Goal: Navigation & Orientation: Understand site structure

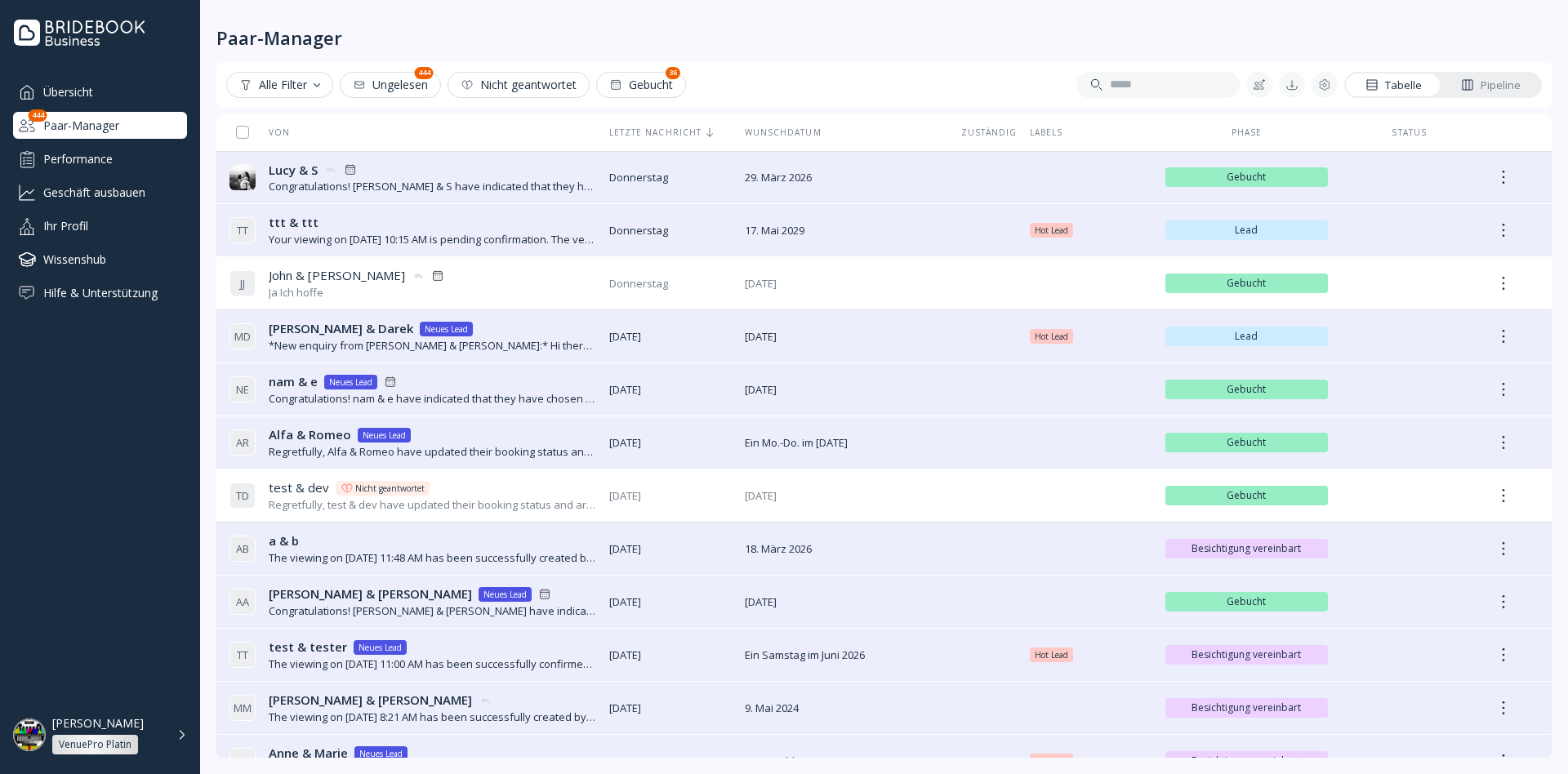
click at [95, 157] on div "Performance" at bounding box center [100, 159] width 174 height 27
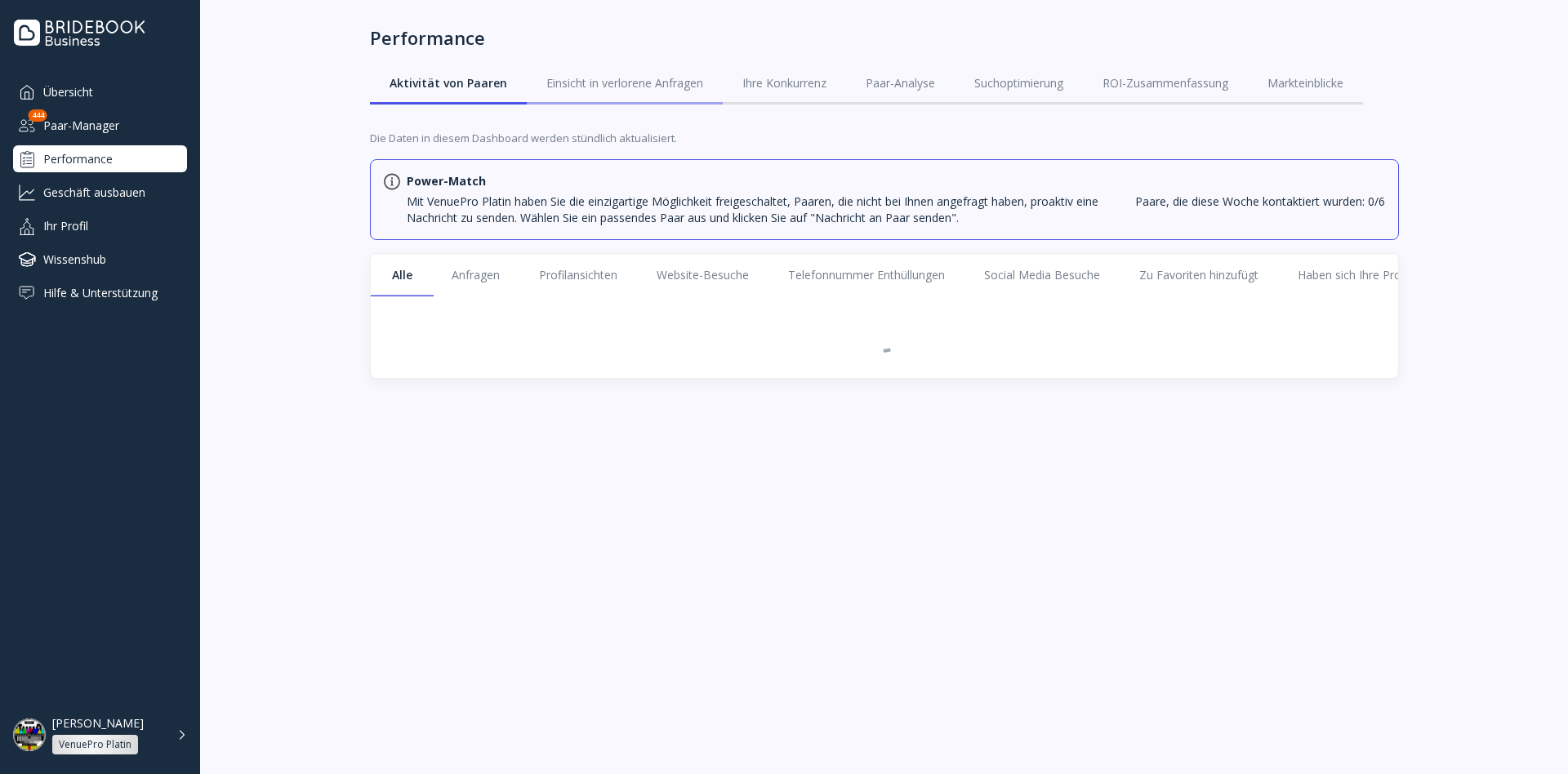
click at [597, 85] on div "Einsicht in verlorene Anfragen" at bounding box center [625, 83] width 157 height 16
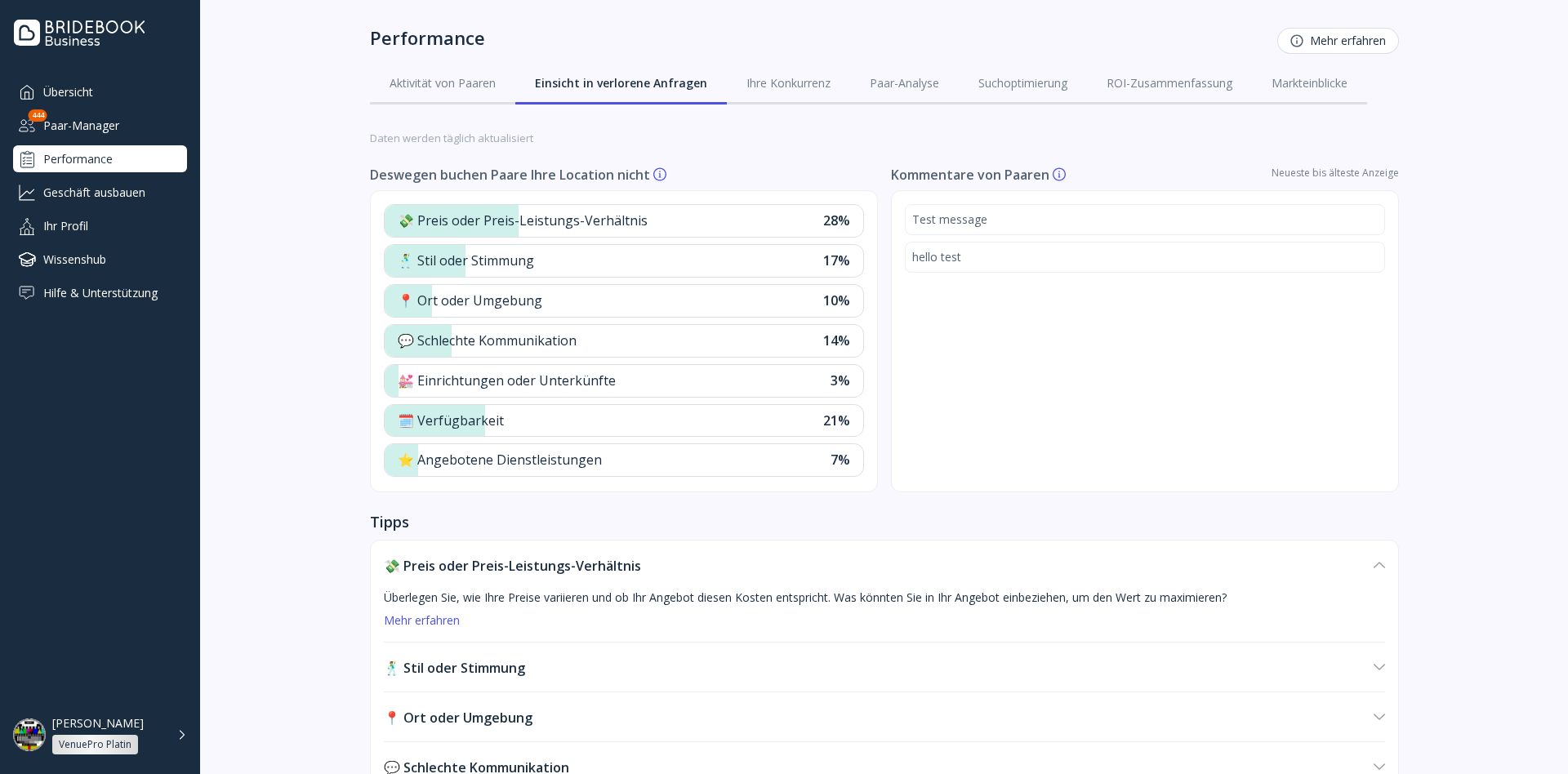
click at [1311, 29] on button "Mehr erfahren" at bounding box center [1338, 41] width 122 height 26
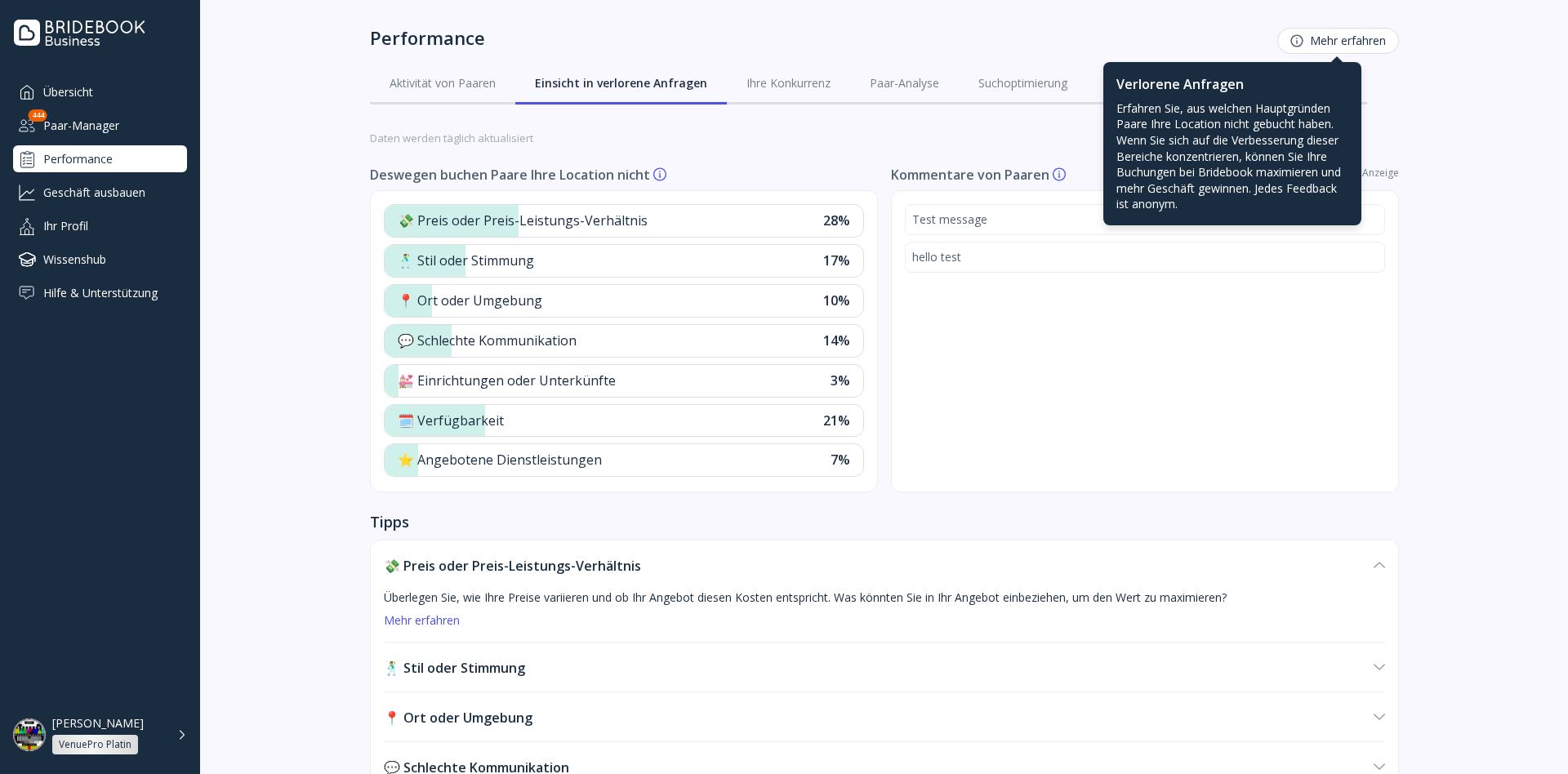
click at [1449, 126] on div "Performance Mehr erfahren Aktivität von Paaren Einsicht in verlorene Anfragen I…" at bounding box center [884, 65] width 1368 height 130
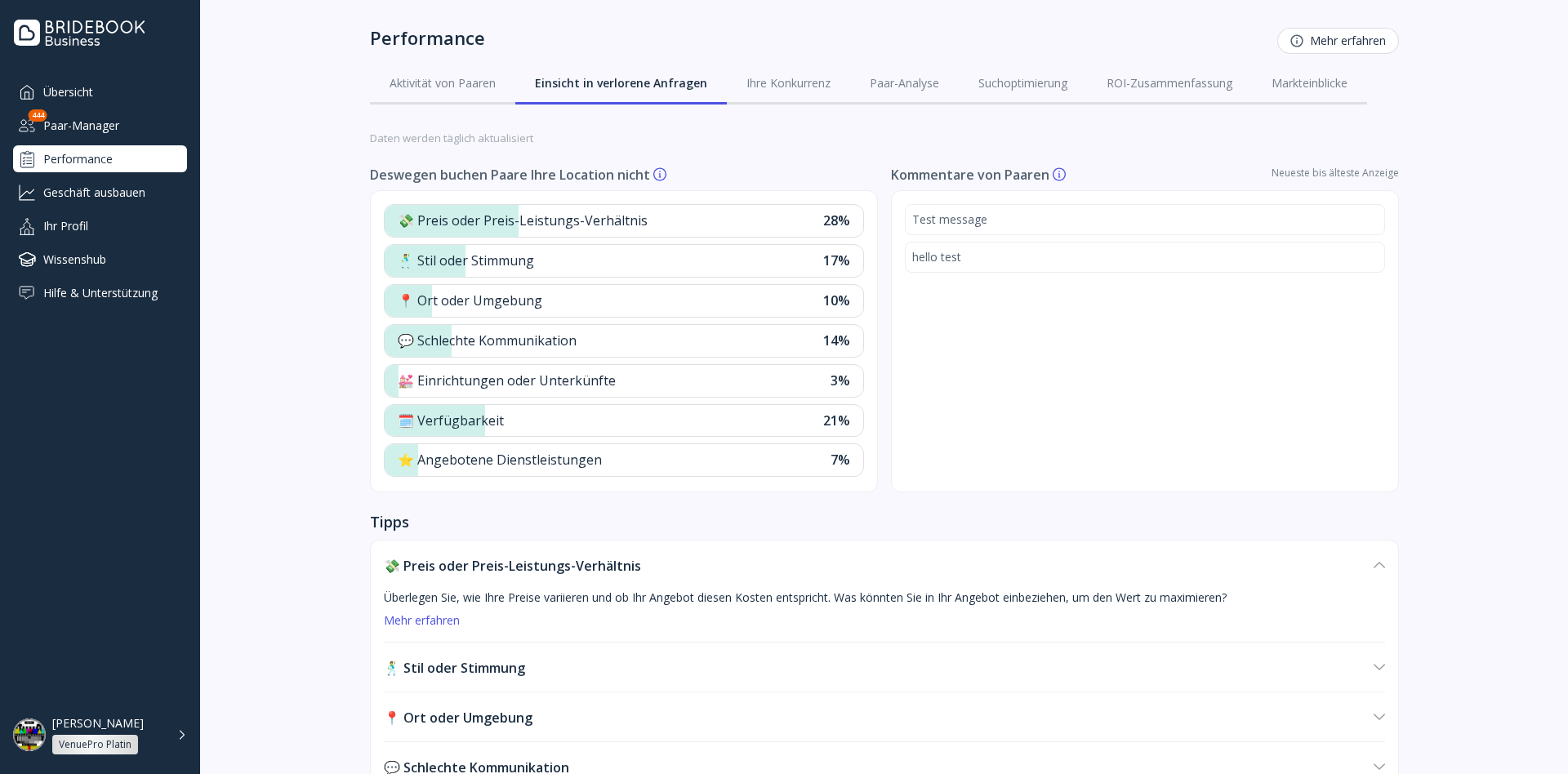
click at [1350, 34] on div "Mehr erfahren" at bounding box center [1339, 40] width 95 height 13
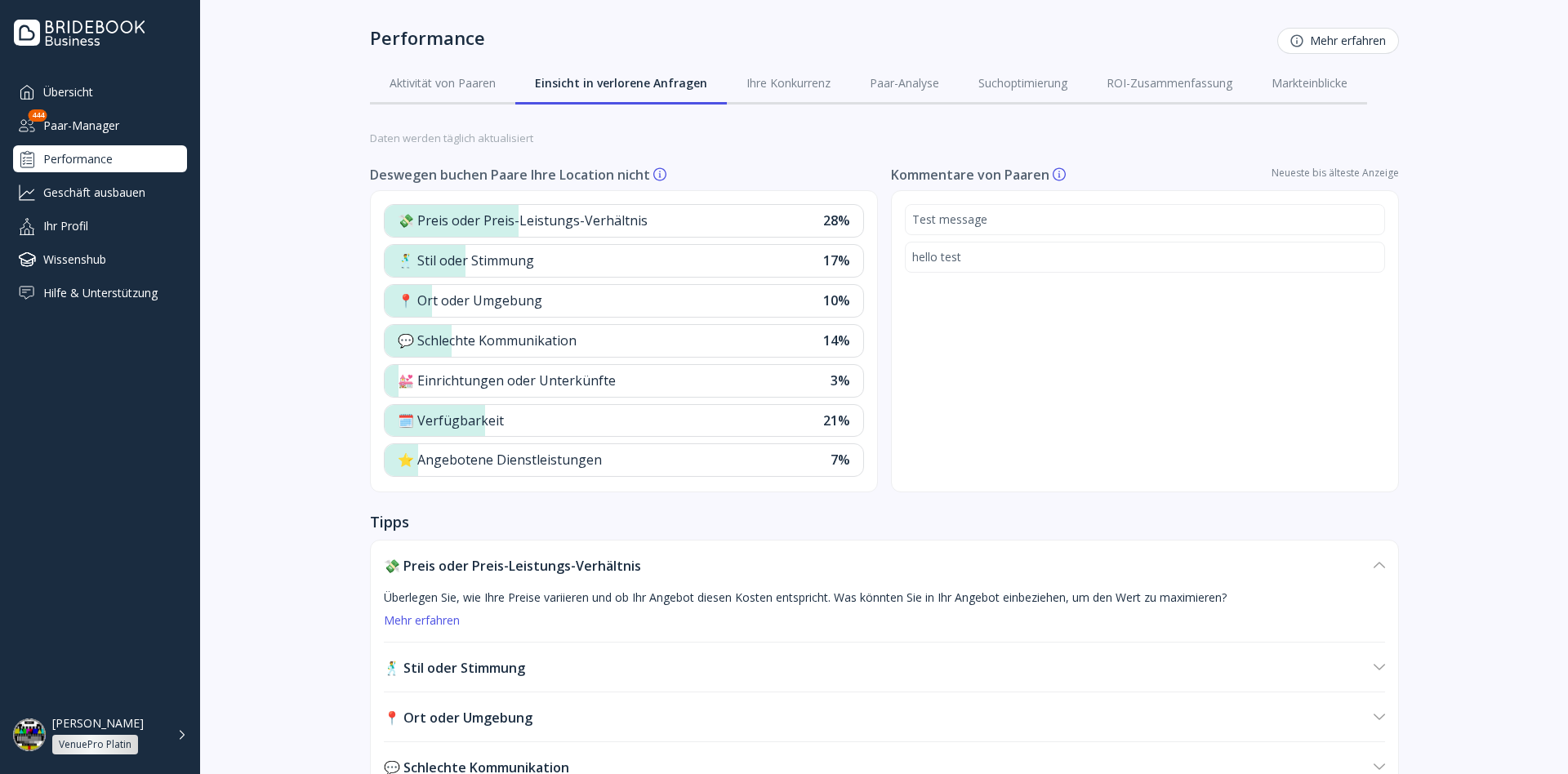
click at [116, 195] on div "Geschäft ausbauen" at bounding box center [100, 193] width 174 height 27
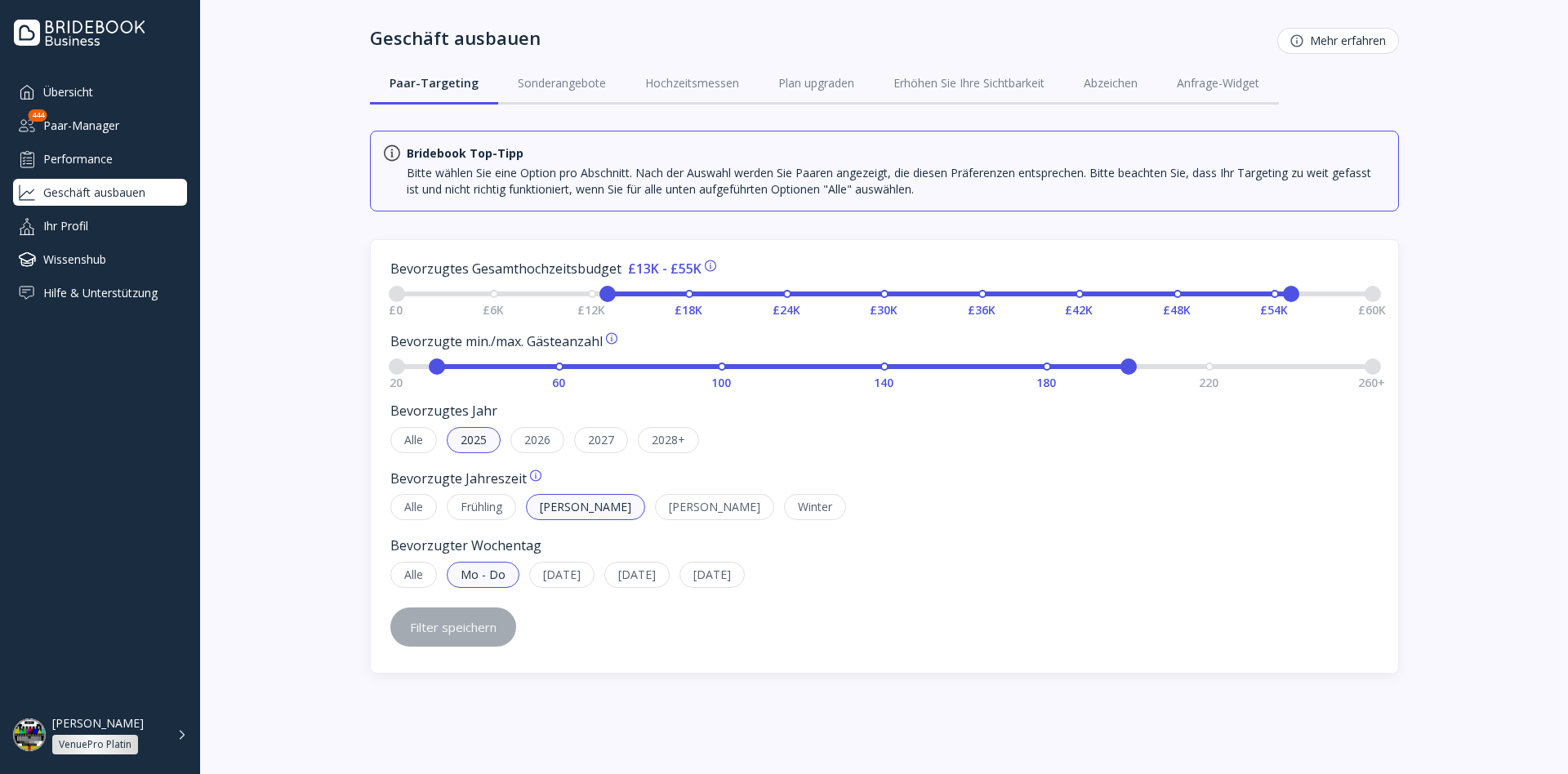
click at [115, 237] on div "Ihr Profil" at bounding box center [100, 226] width 174 height 27
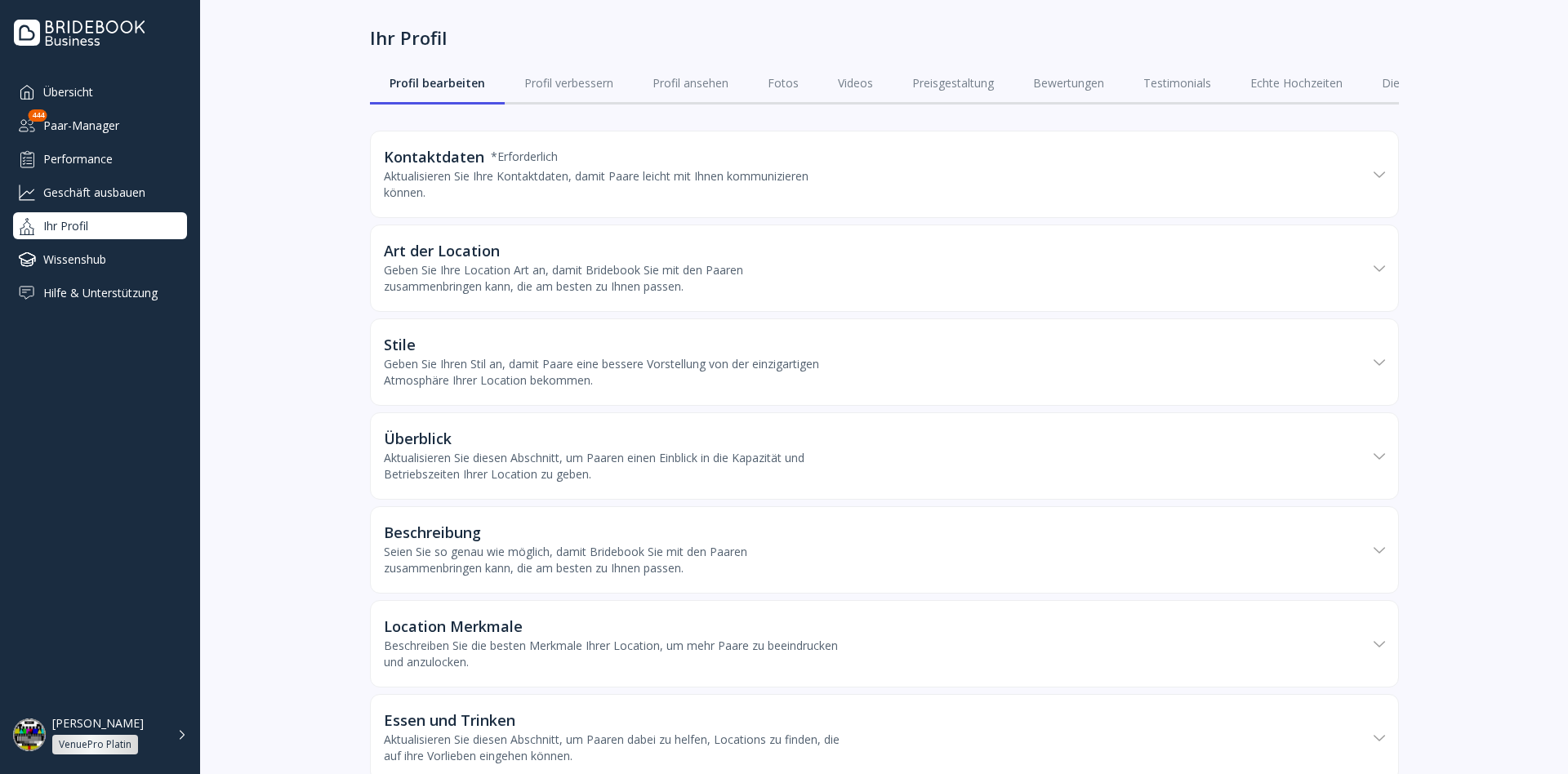
click at [113, 254] on div "Wissenshub" at bounding box center [100, 259] width 174 height 27
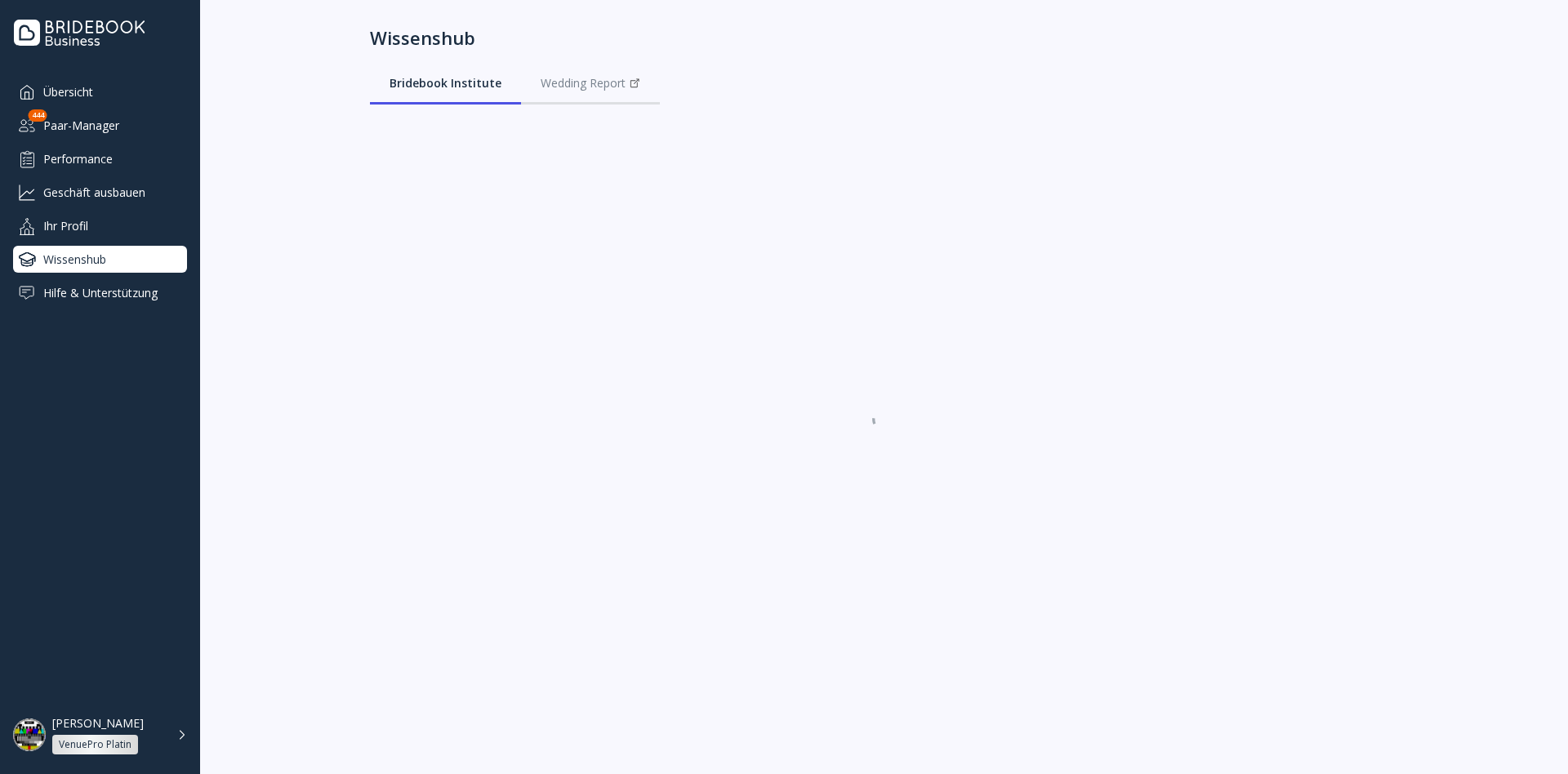
click at [120, 295] on div "Hilfe & Unterstützung" at bounding box center [100, 293] width 174 height 27
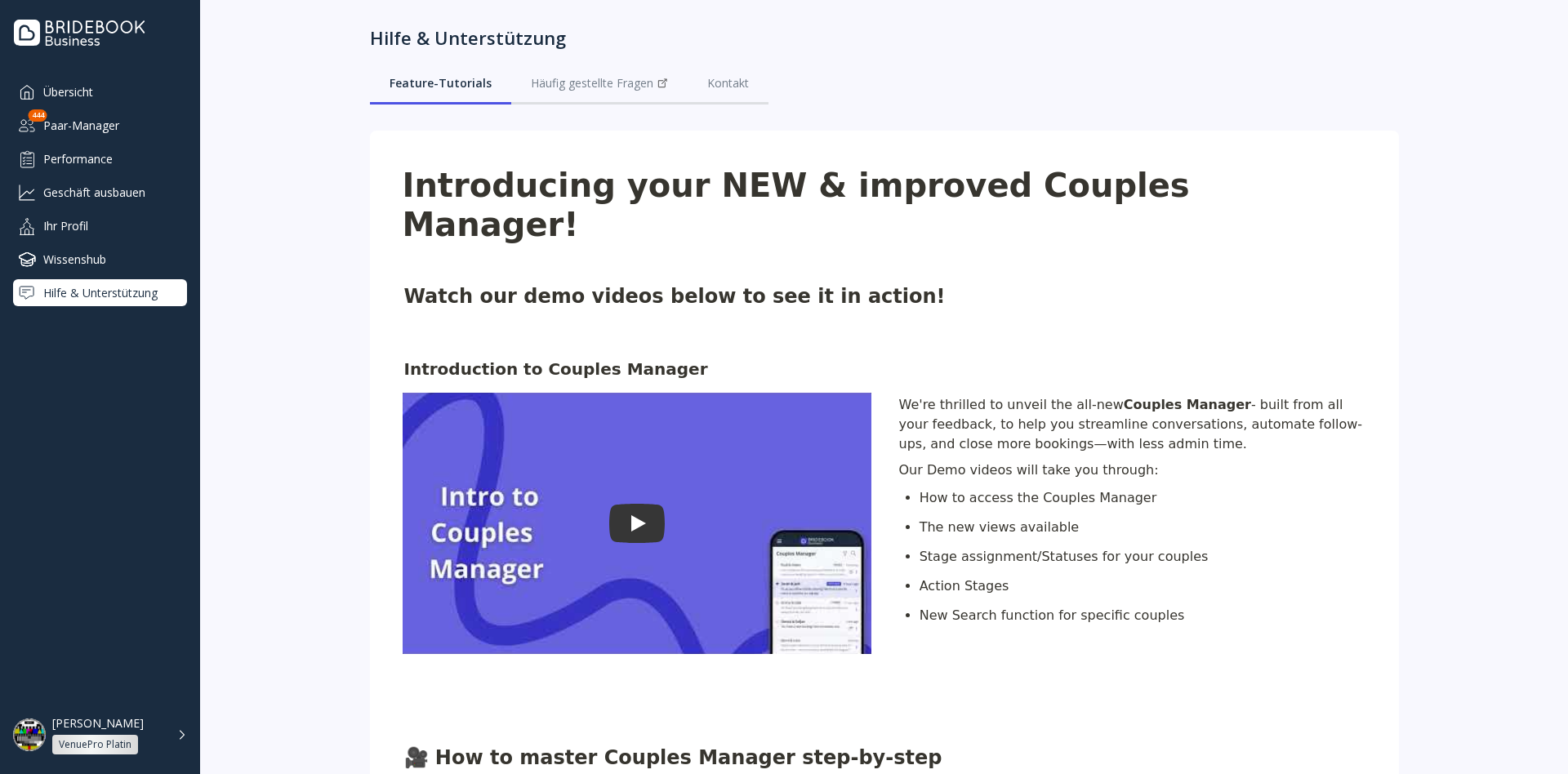
click at [120, 183] on div "Geschäft ausbauen" at bounding box center [100, 193] width 174 height 27
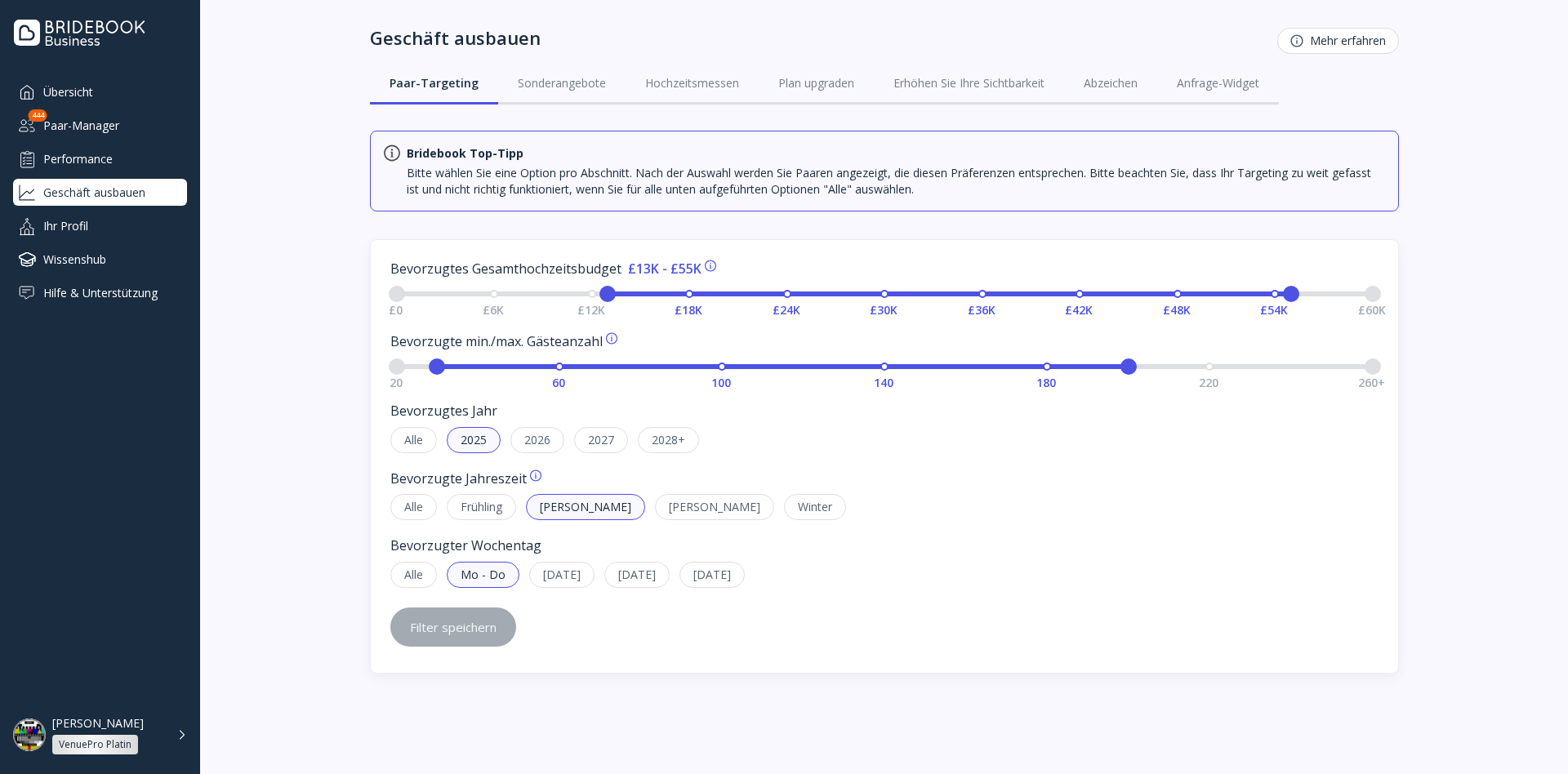
click at [1312, 30] on button "Mehr erfahren" at bounding box center [1338, 41] width 122 height 26
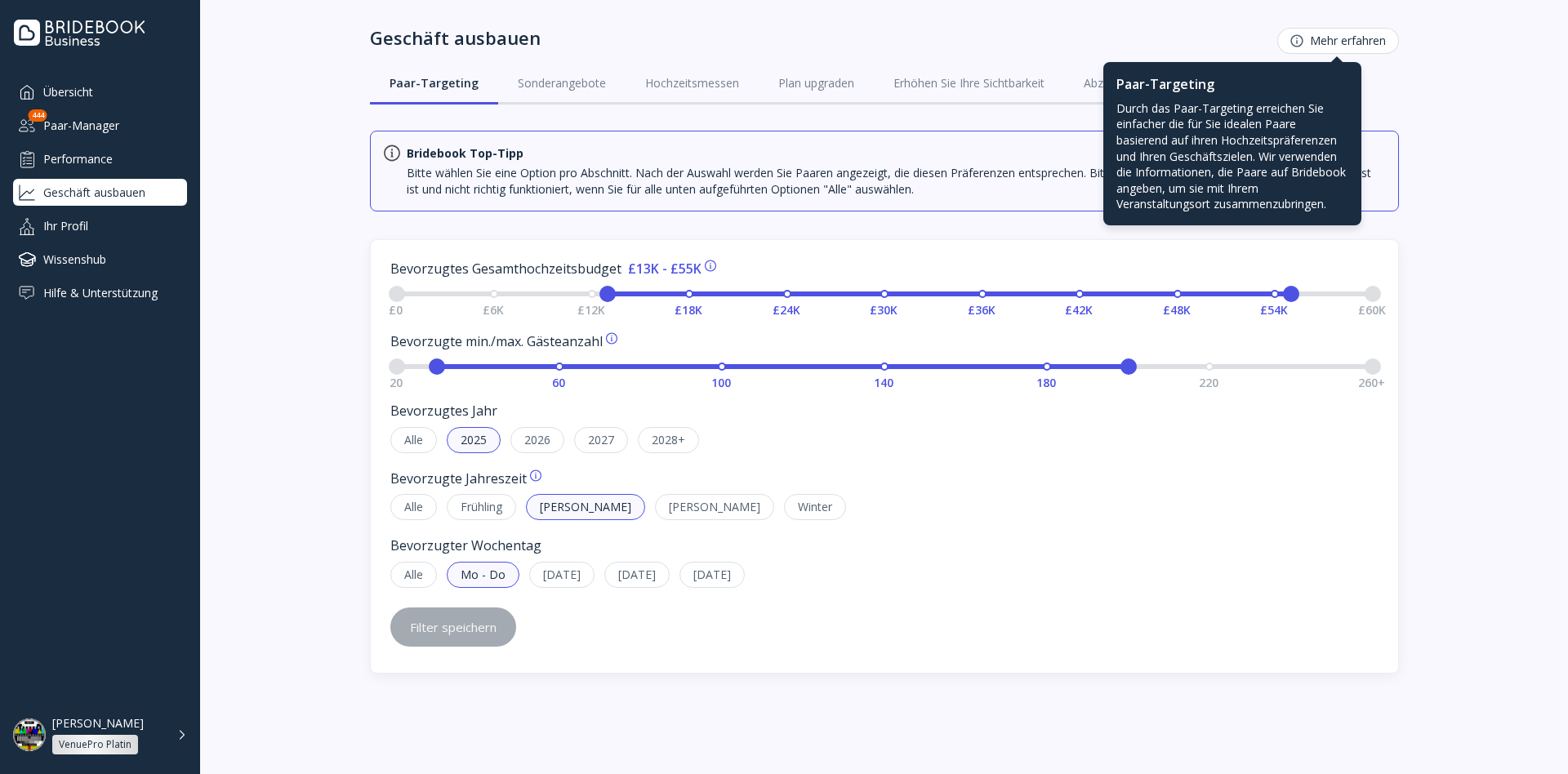
click at [94, 156] on div "Performance" at bounding box center [100, 159] width 174 height 27
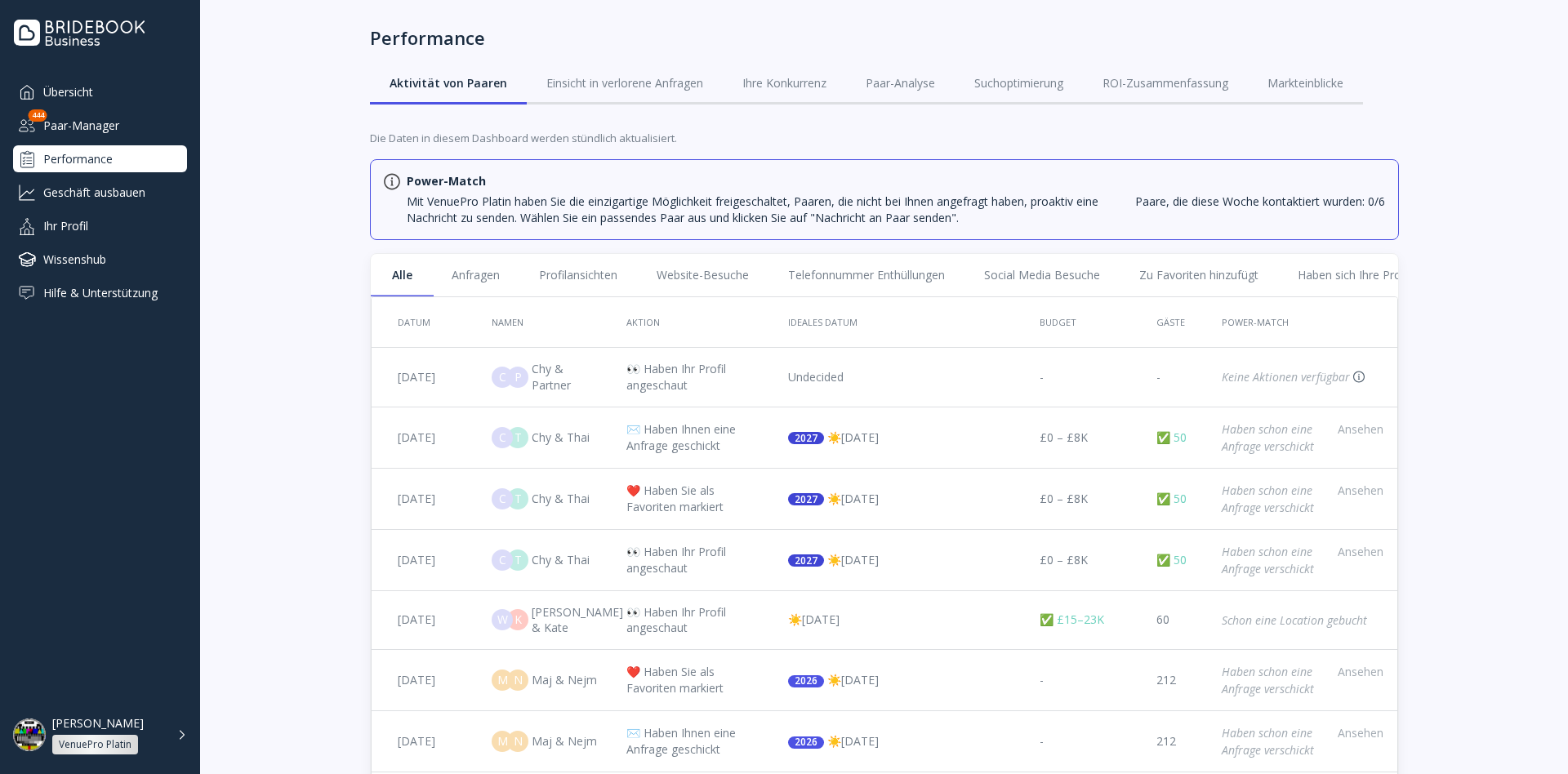
click at [99, 212] on div "Ihr Profil" at bounding box center [100, 226] width 174 height 27
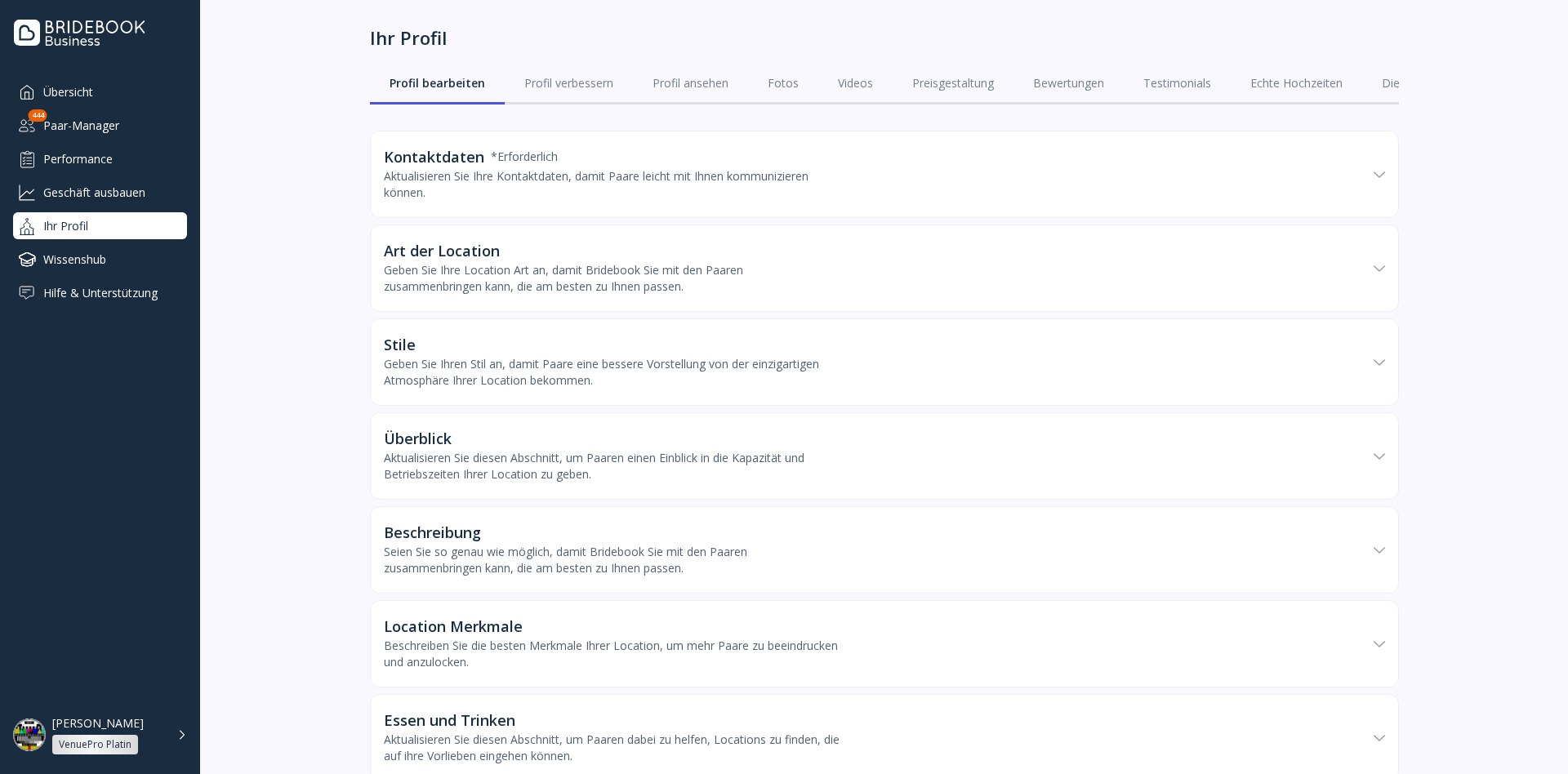
click at [107, 132] on div "Paar-Manager" at bounding box center [100, 125] width 174 height 27
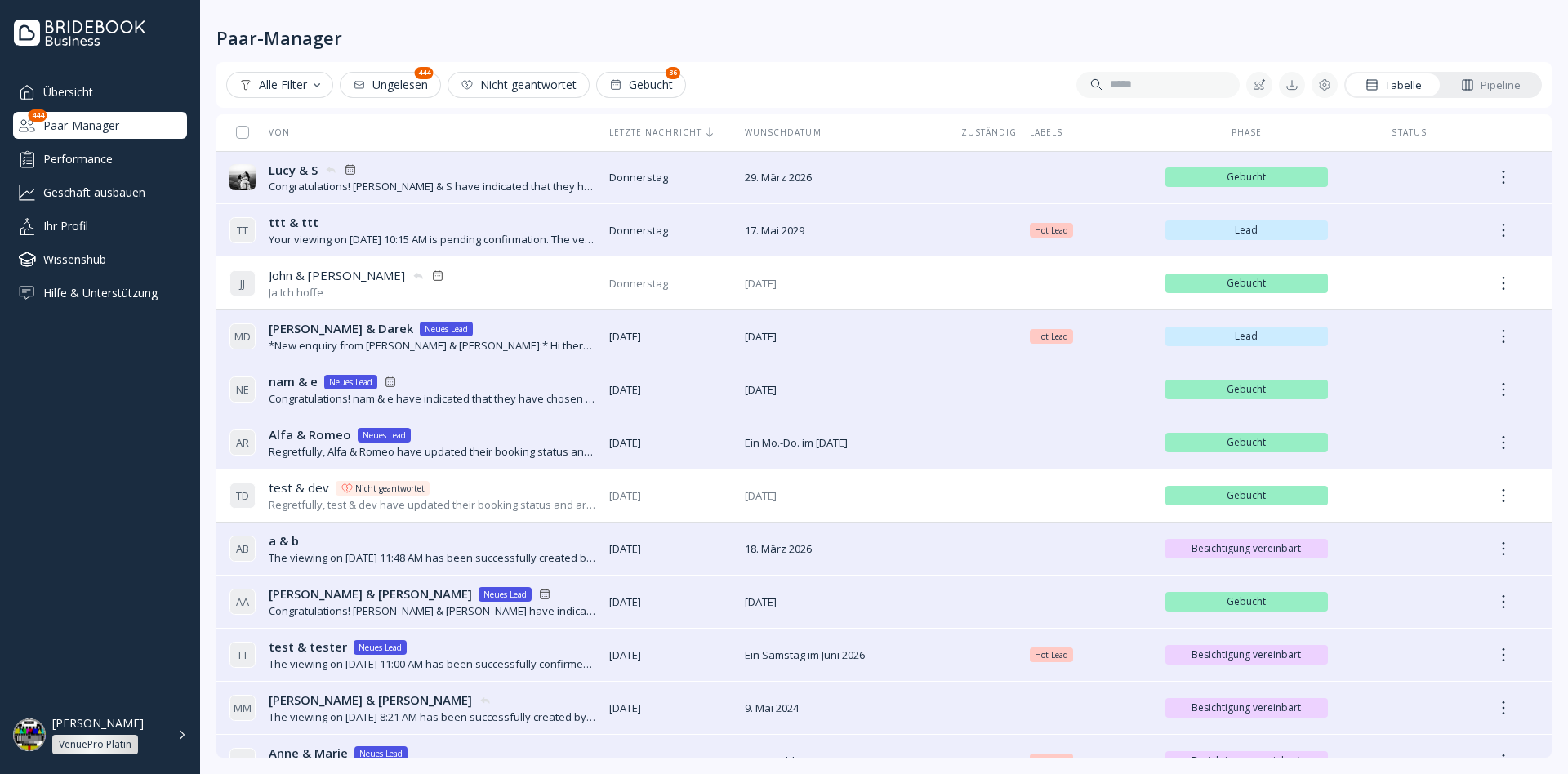
click at [101, 164] on div "Performance" at bounding box center [100, 159] width 174 height 27
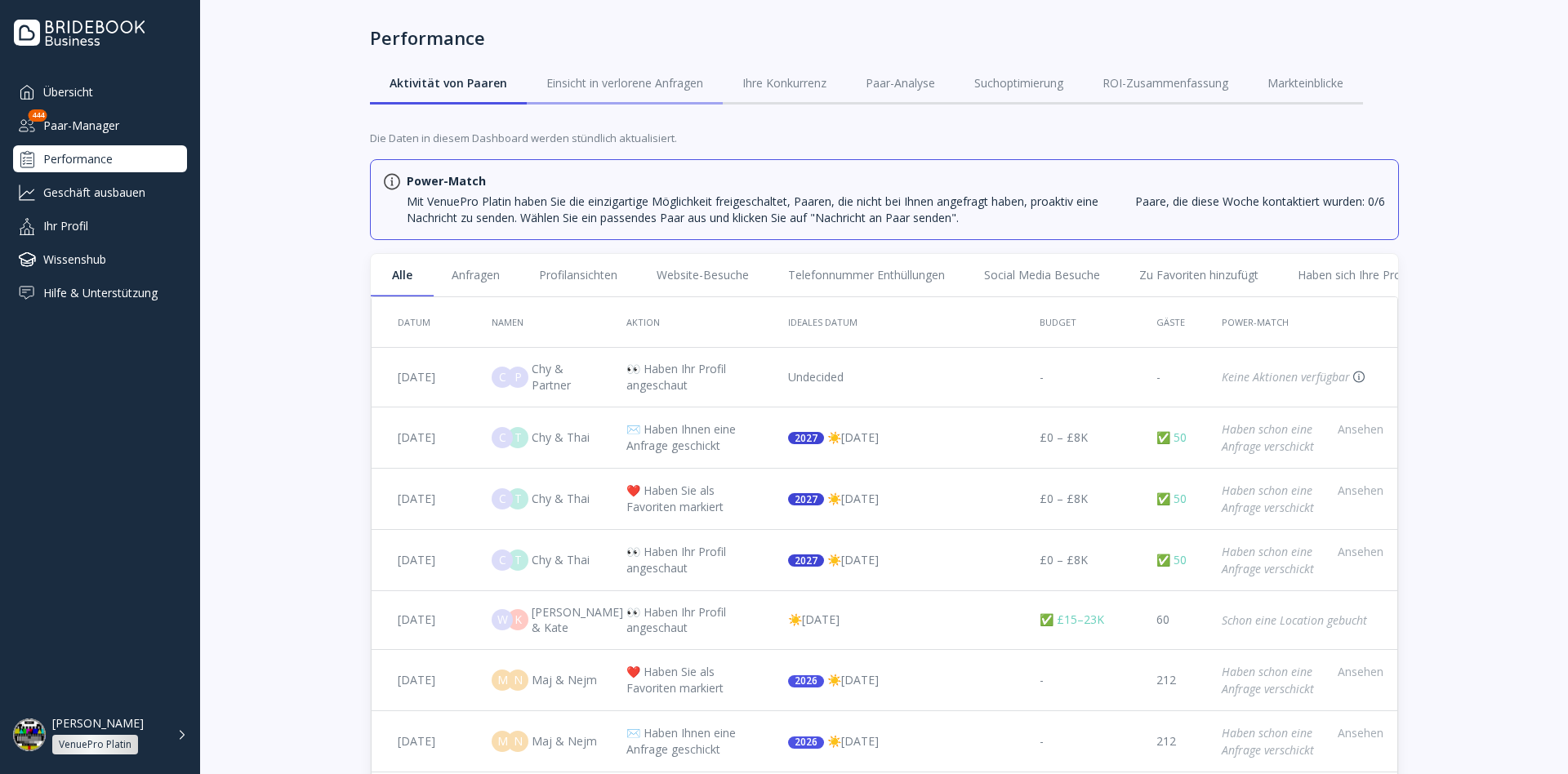
click at [645, 75] on div "Einsicht in verlorene Anfragen" at bounding box center [625, 83] width 157 height 16
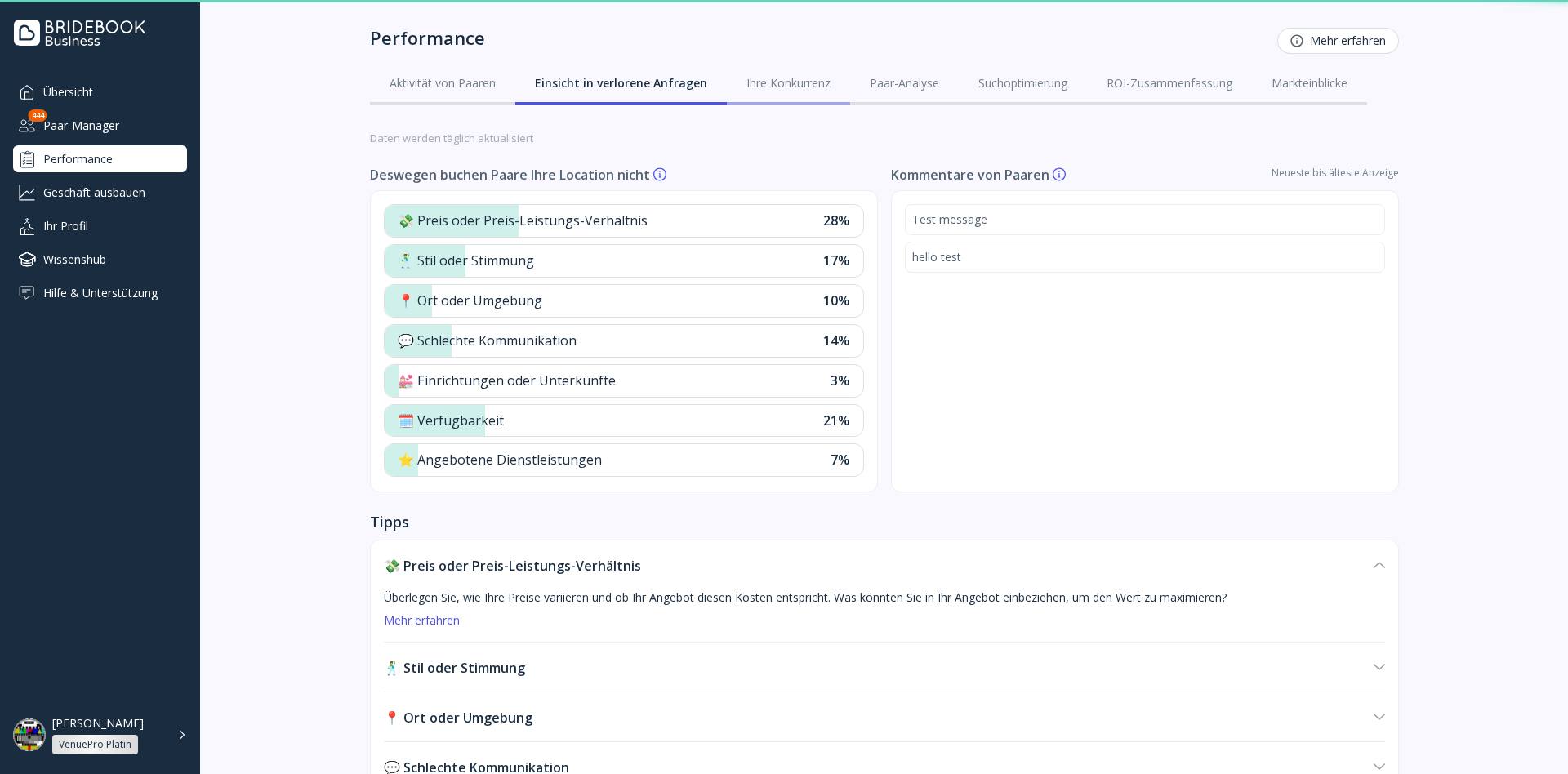
click at [767, 87] on div "Ihre Konkurrenz" at bounding box center [789, 83] width 84 height 16
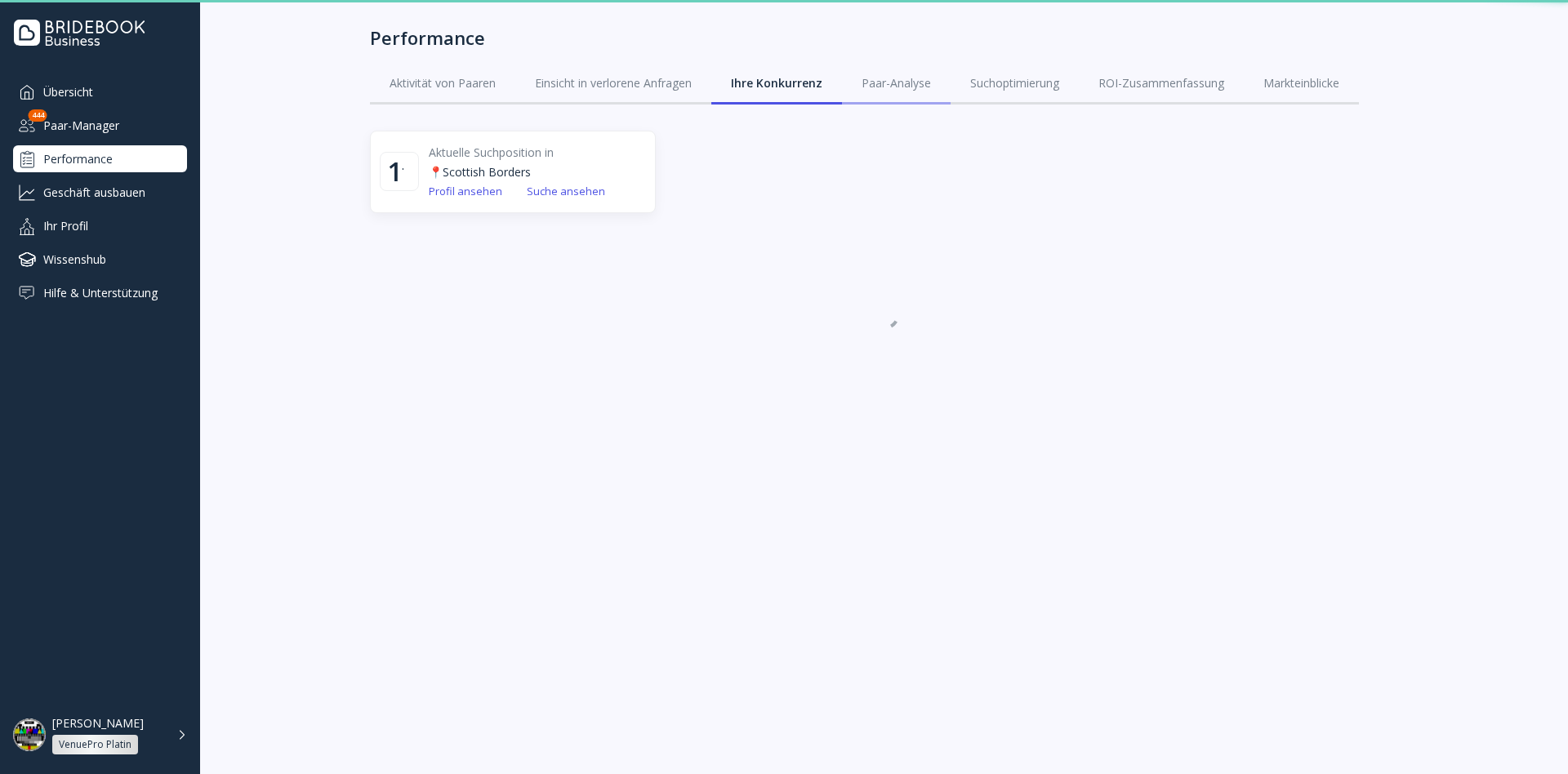
click at [902, 84] on div "Paar-Analyse" at bounding box center [896, 83] width 69 height 16
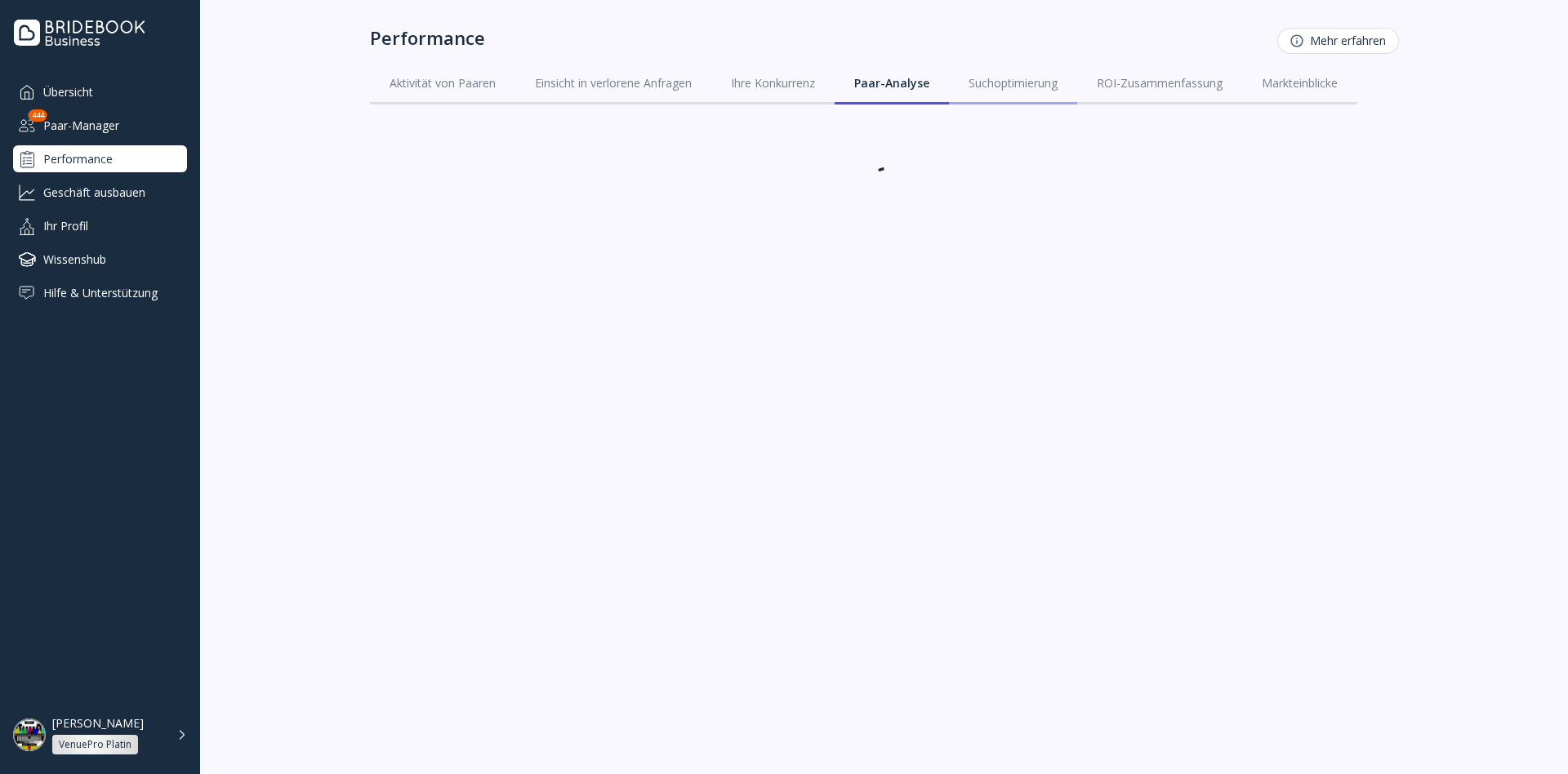
click at [1000, 95] on link "Suchoptimierung" at bounding box center [1013, 84] width 128 height 43
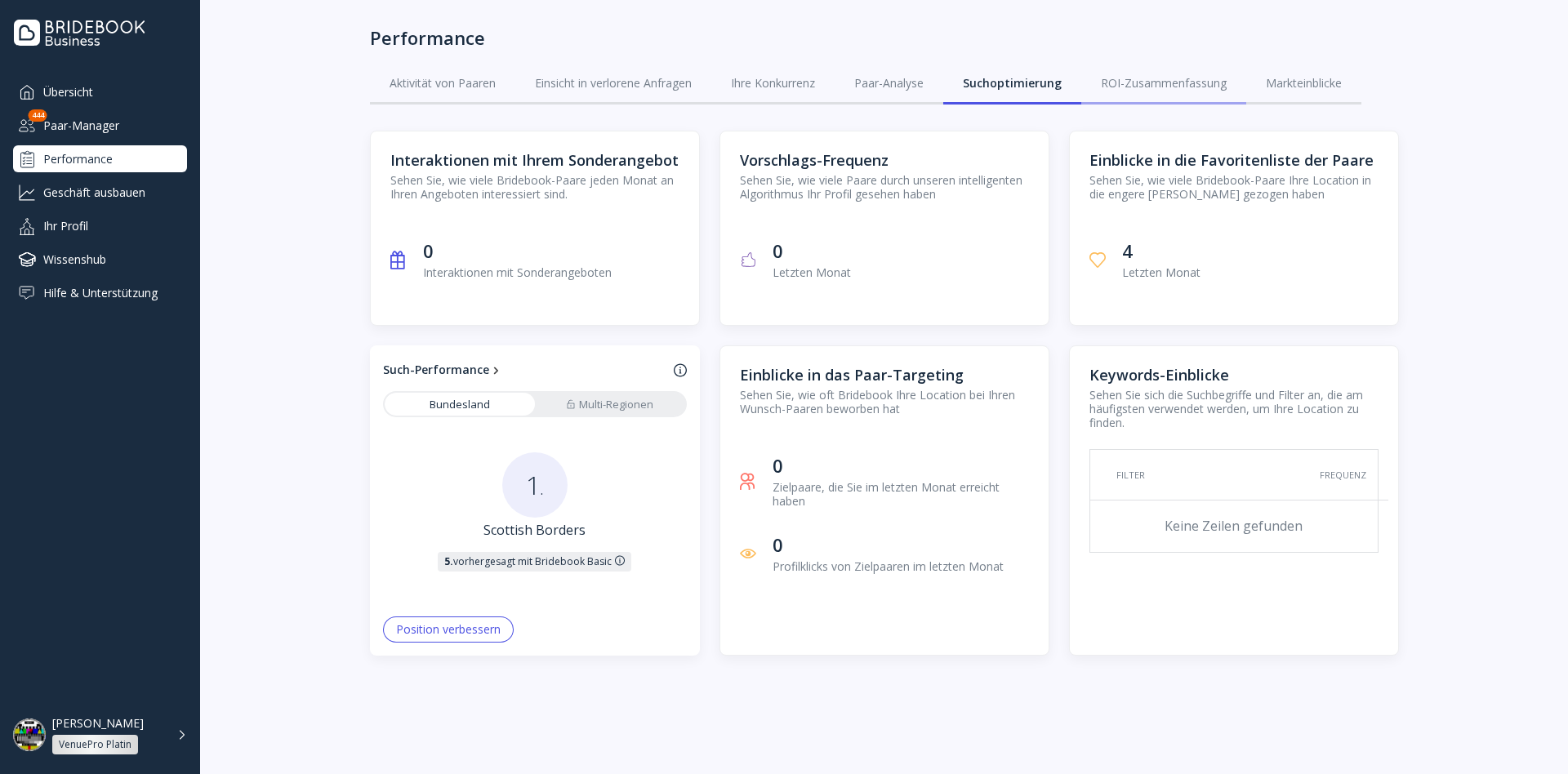
click at [1137, 95] on link "ROI-Zusammenfassung" at bounding box center [1164, 84] width 165 height 43
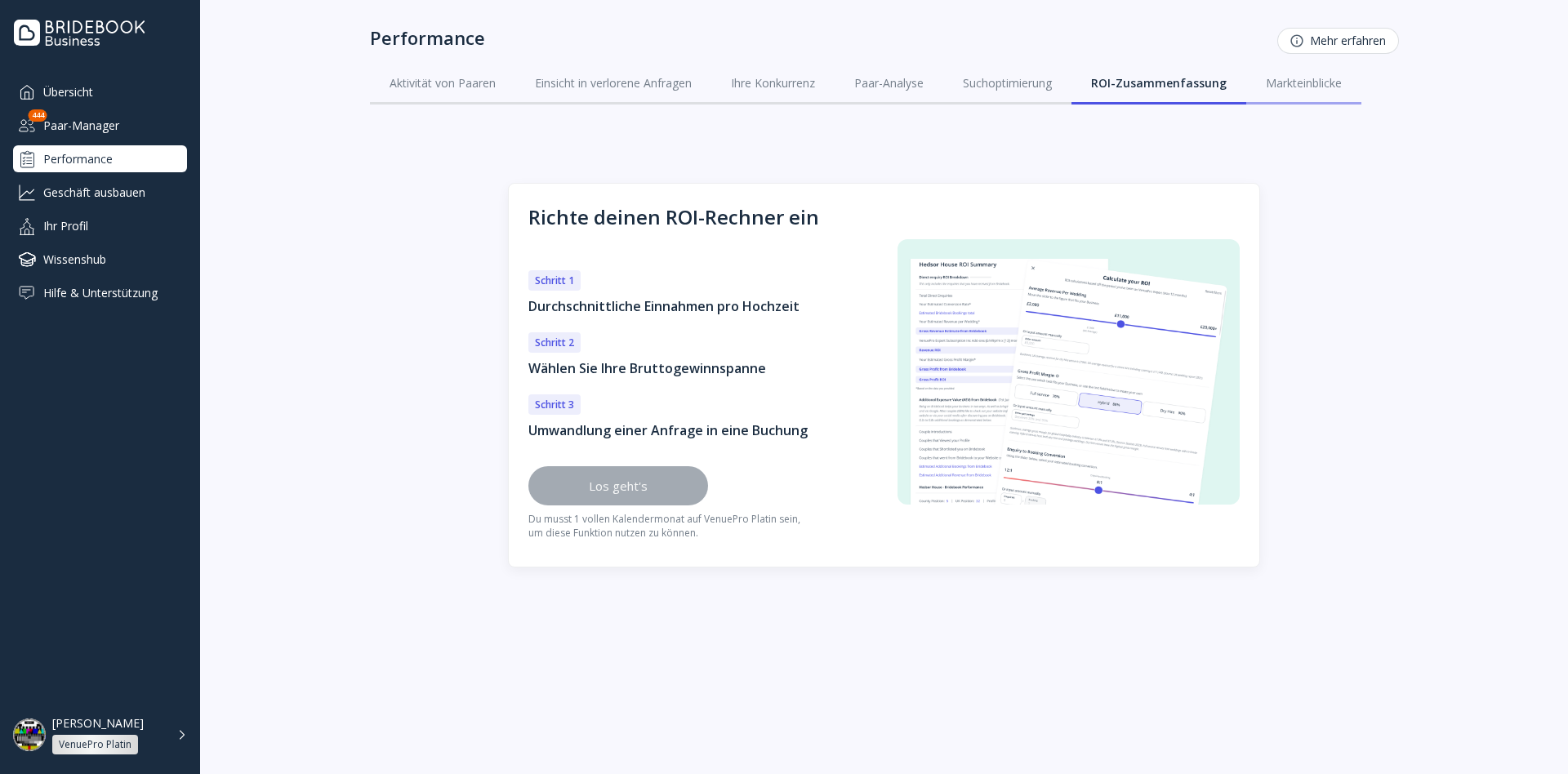
click at [1268, 85] on div "Markteinblicke" at bounding box center [1304, 83] width 76 height 16
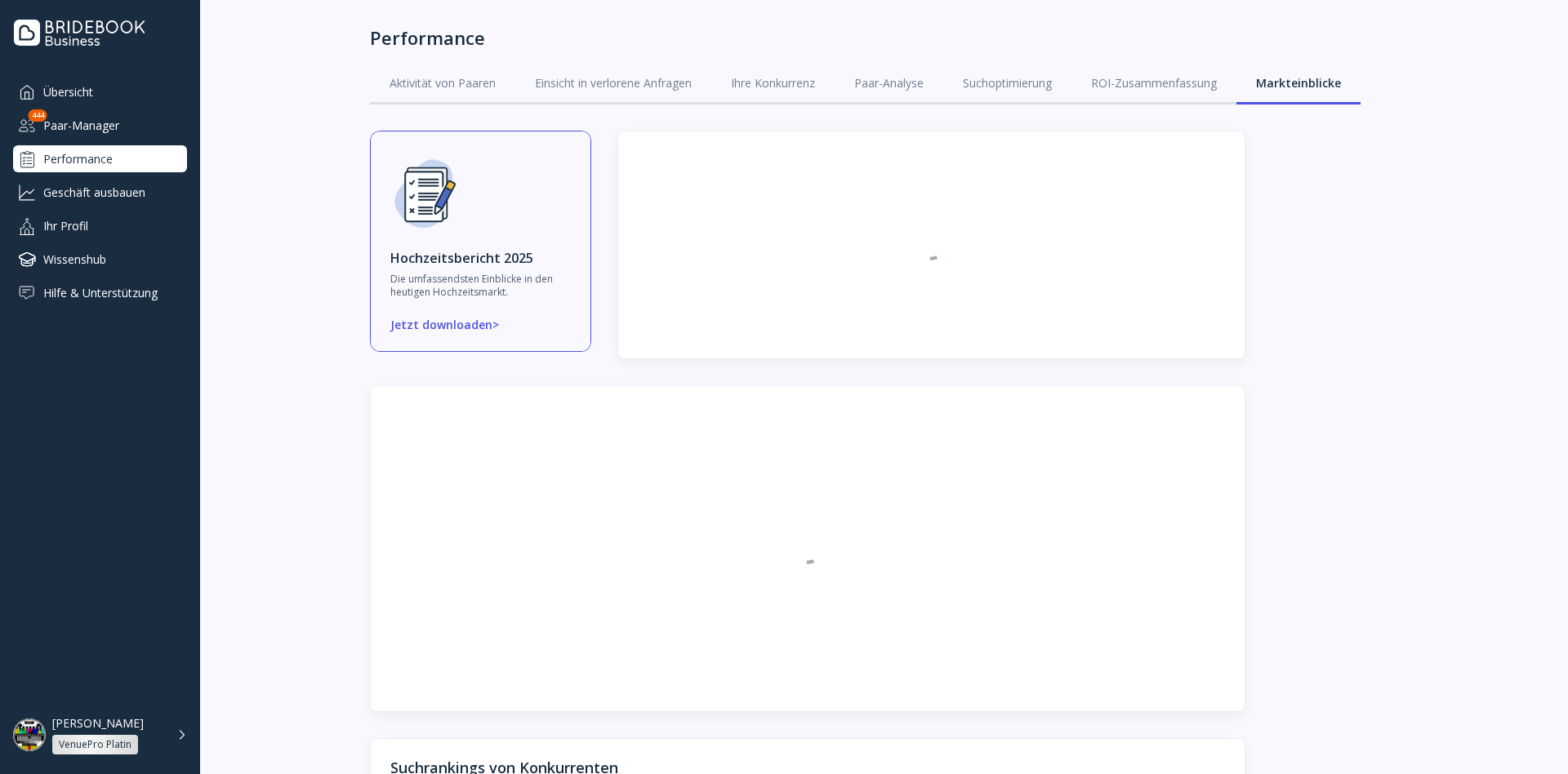
click at [115, 188] on div "Geschäft ausbauen" at bounding box center [100, 193] width 174 height 27
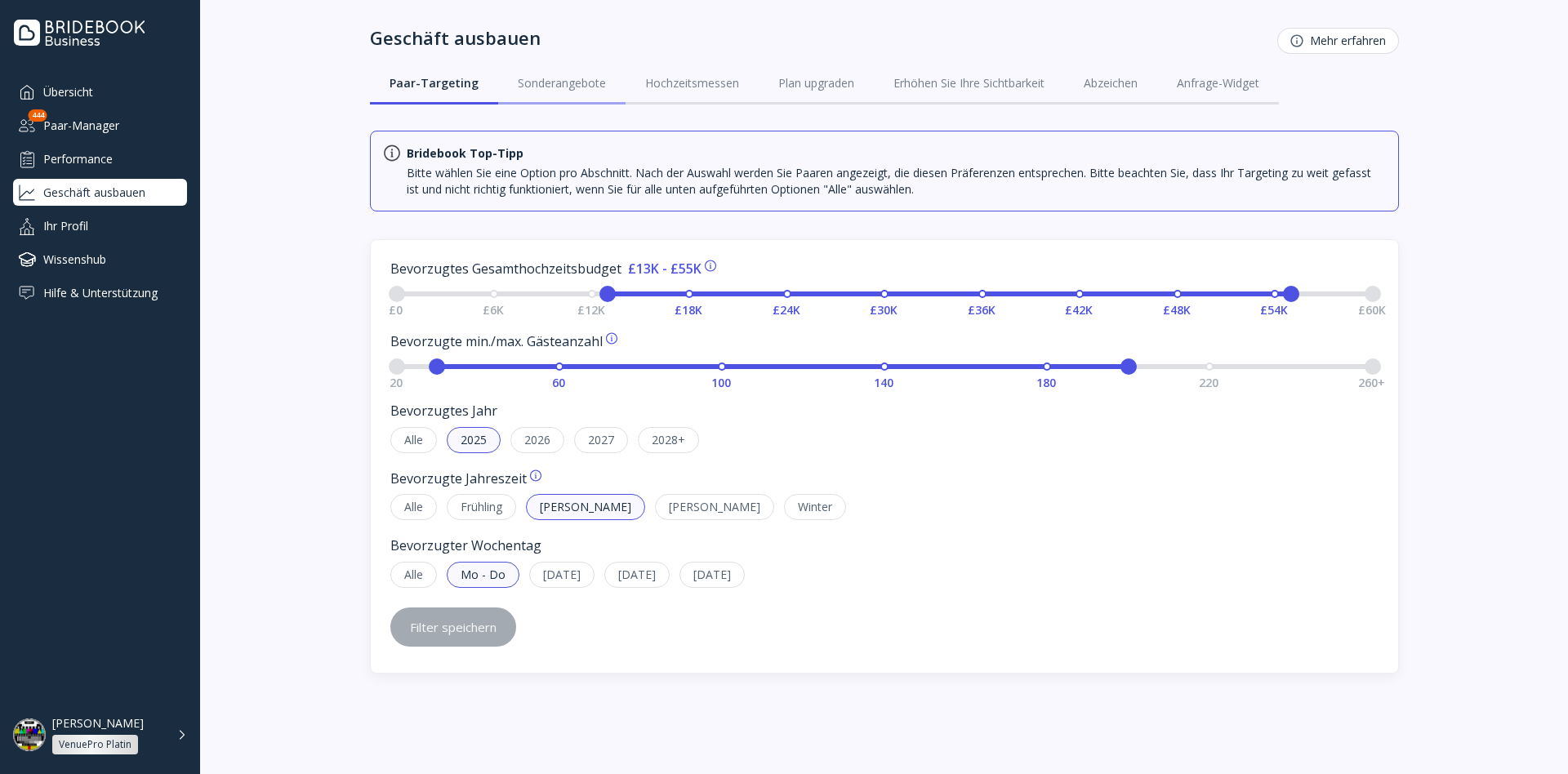
click at [553, 81] on div "Sonderangebote" at bounding box center [561, 83] width 88 height 16
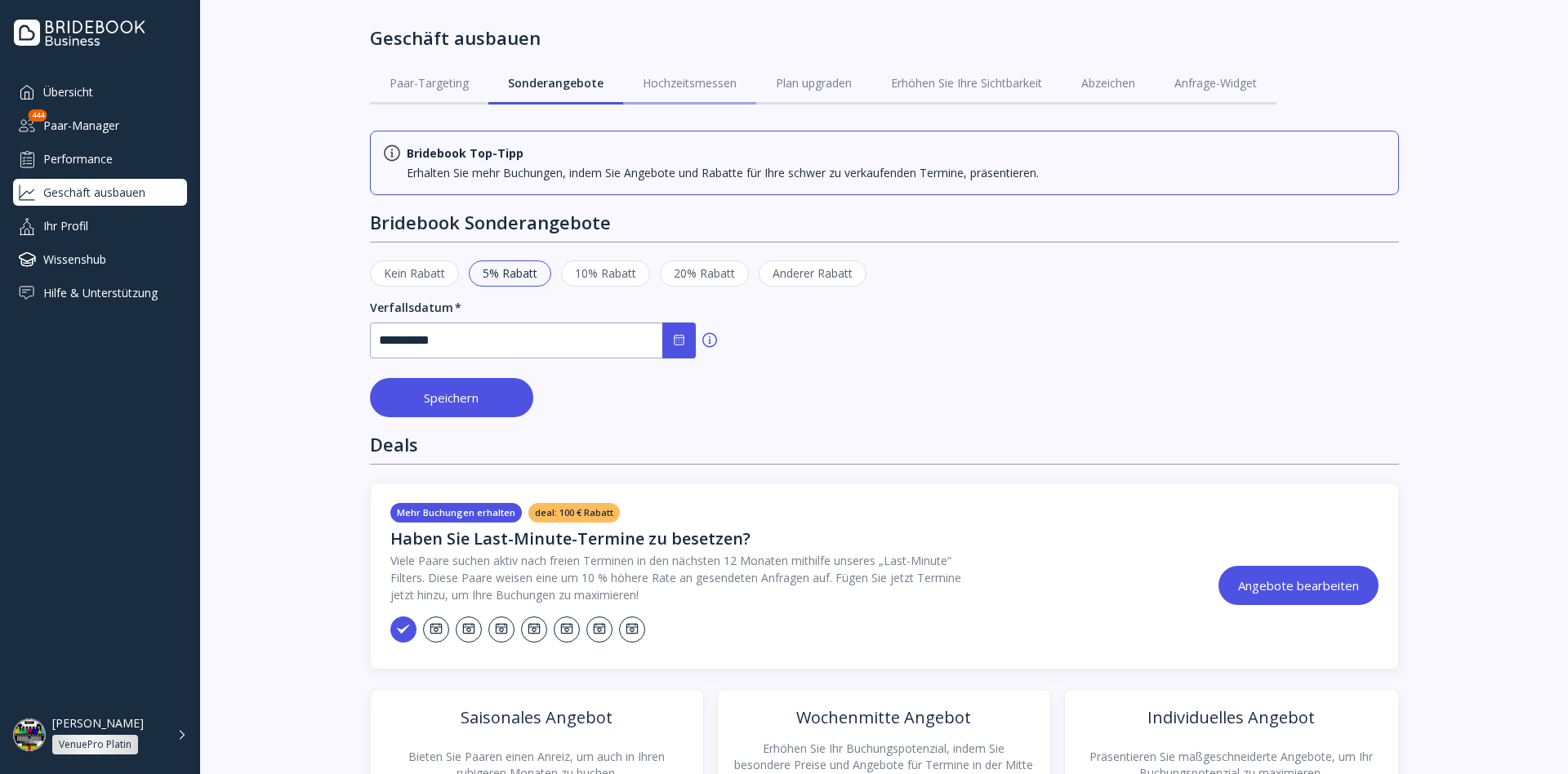
click at [697, 80] on div "Hochzeitsmessen" at bounding box center [690, 83] width 94 height 16
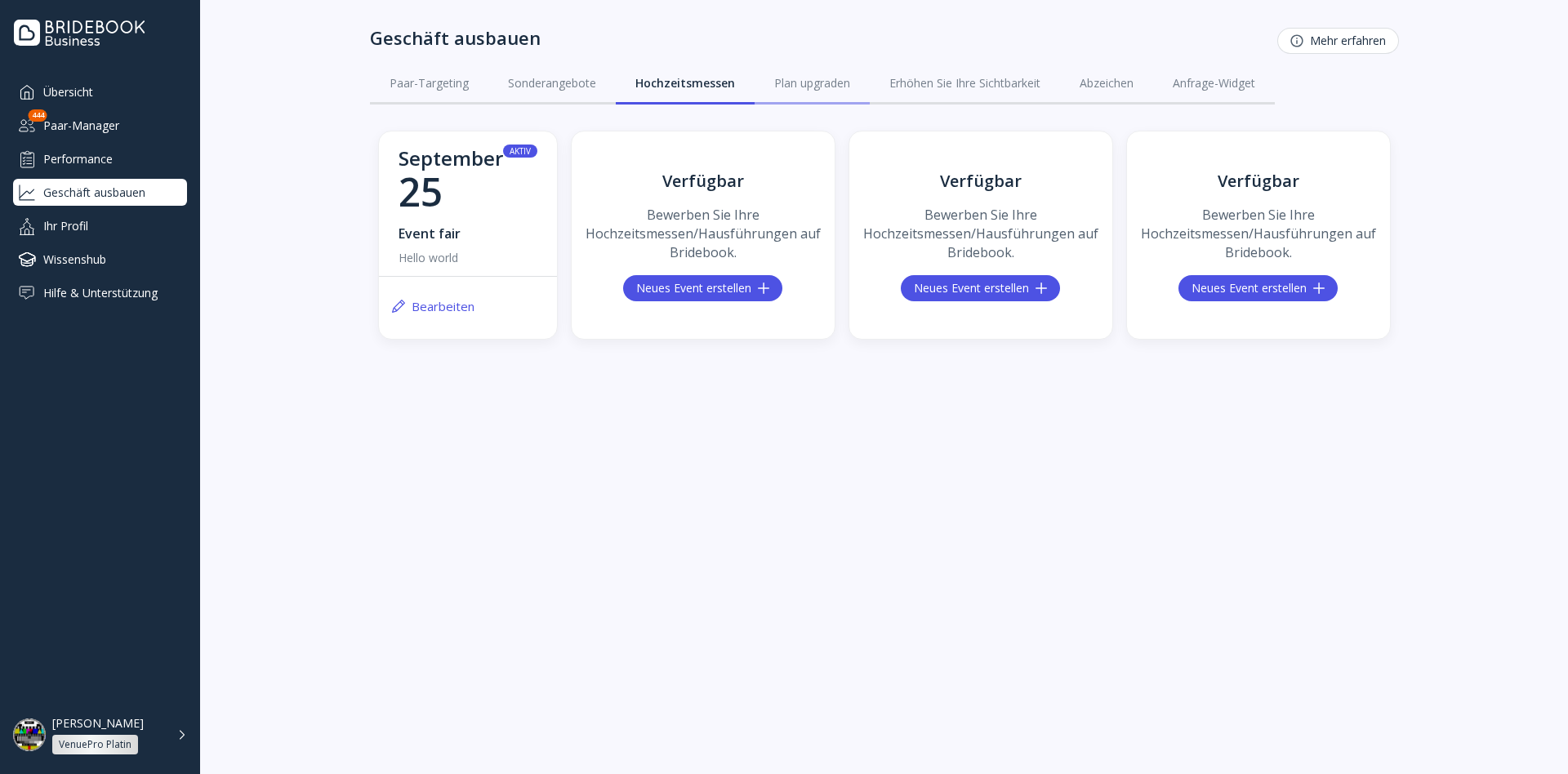
click at [848, 101] on link "Plan upgraden" at bounding box center [812, 84] width 115 height 43
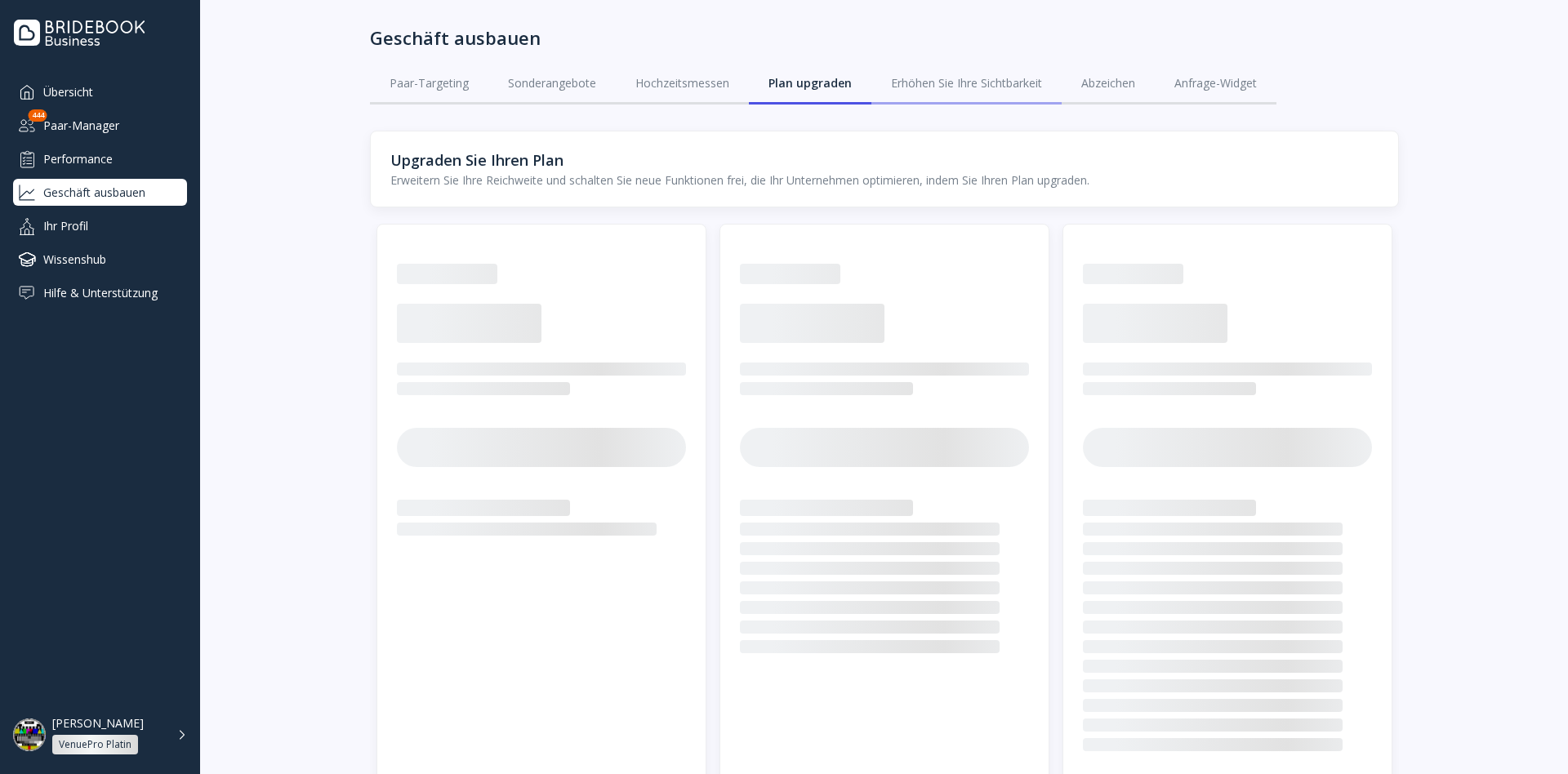
click at [957, 86] on div "Erhöhen Sie Ihre Sichtbarkeit" at bounding box center [966, 83] width 151 height 16
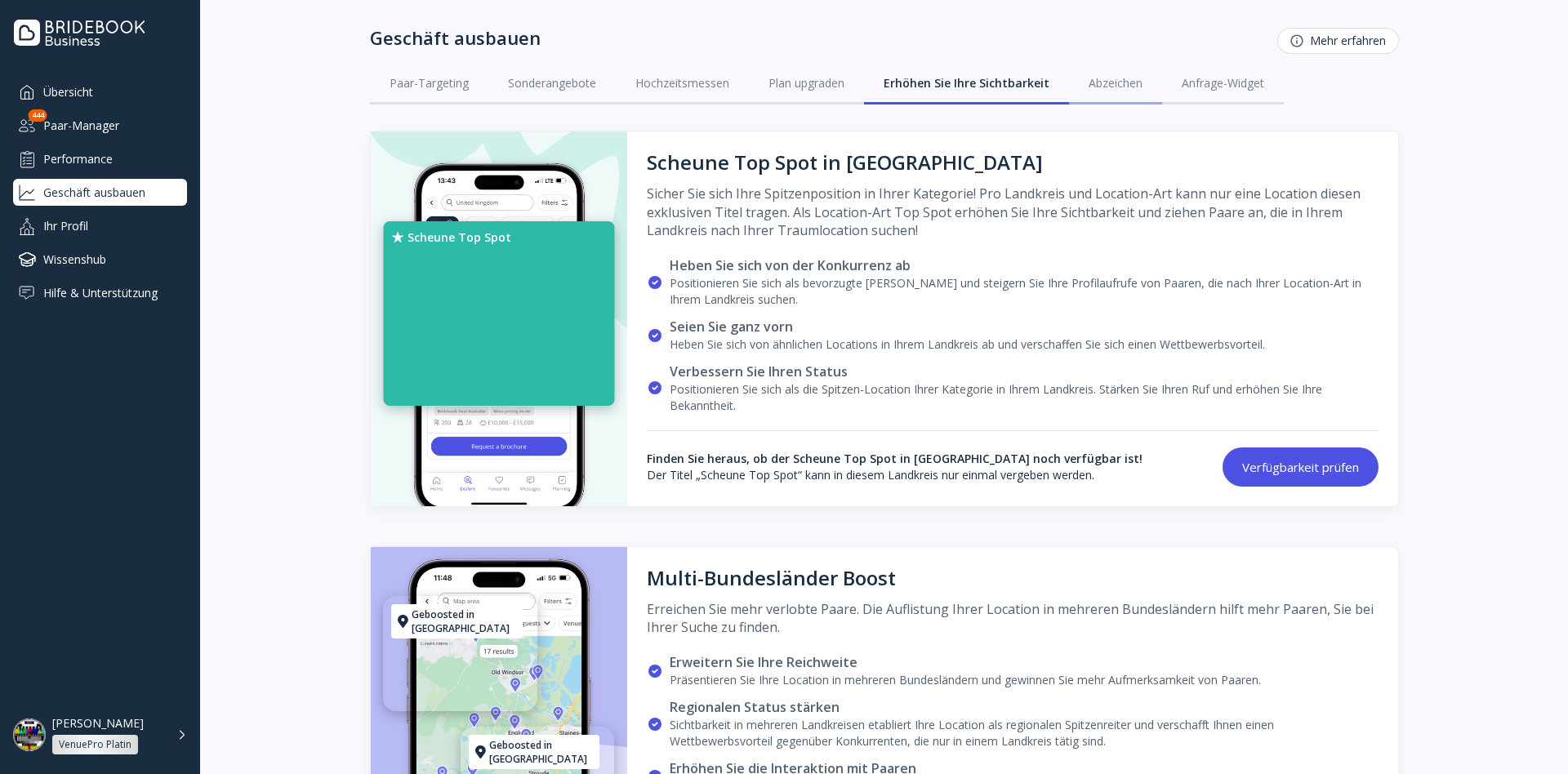
click at [1129, 94] on link "Abzeichen" at bounding box center [1115, 84] width 93 height 43
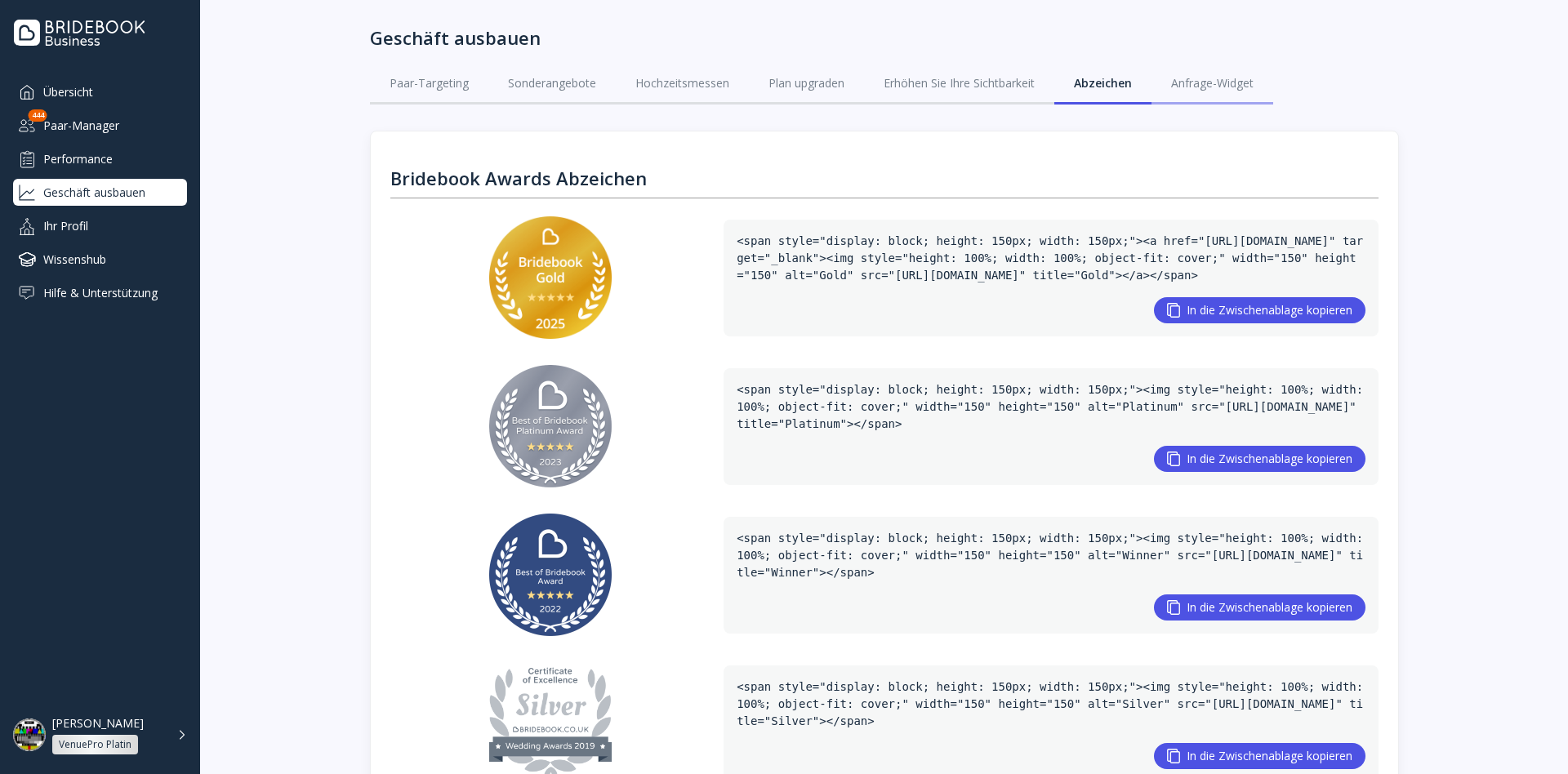
click at [1238, 88] on div "Anfrage-Widget" at bounding box center [1212, 83] width 83 height 16
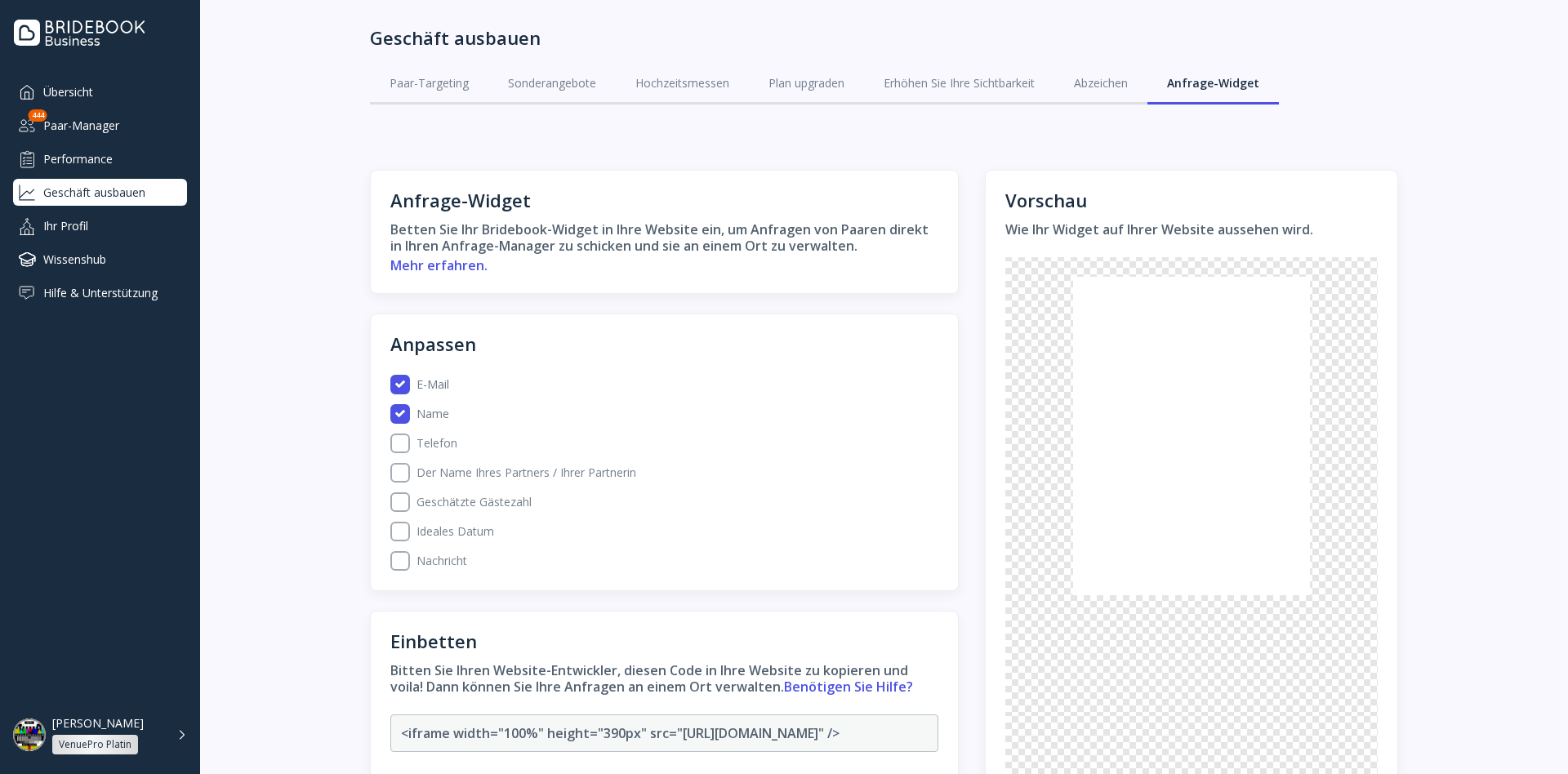
click at [77, 240] on div "Übersicht Paar-Manager 444 Performance Geschäft ausbauen Ihr Profil Wissenshub …" at bounding box center [100, 192] width 174 height 228
click at [83, 232] on div "Ihr Profil" at bounding box center [100, 226] width 174 height 27
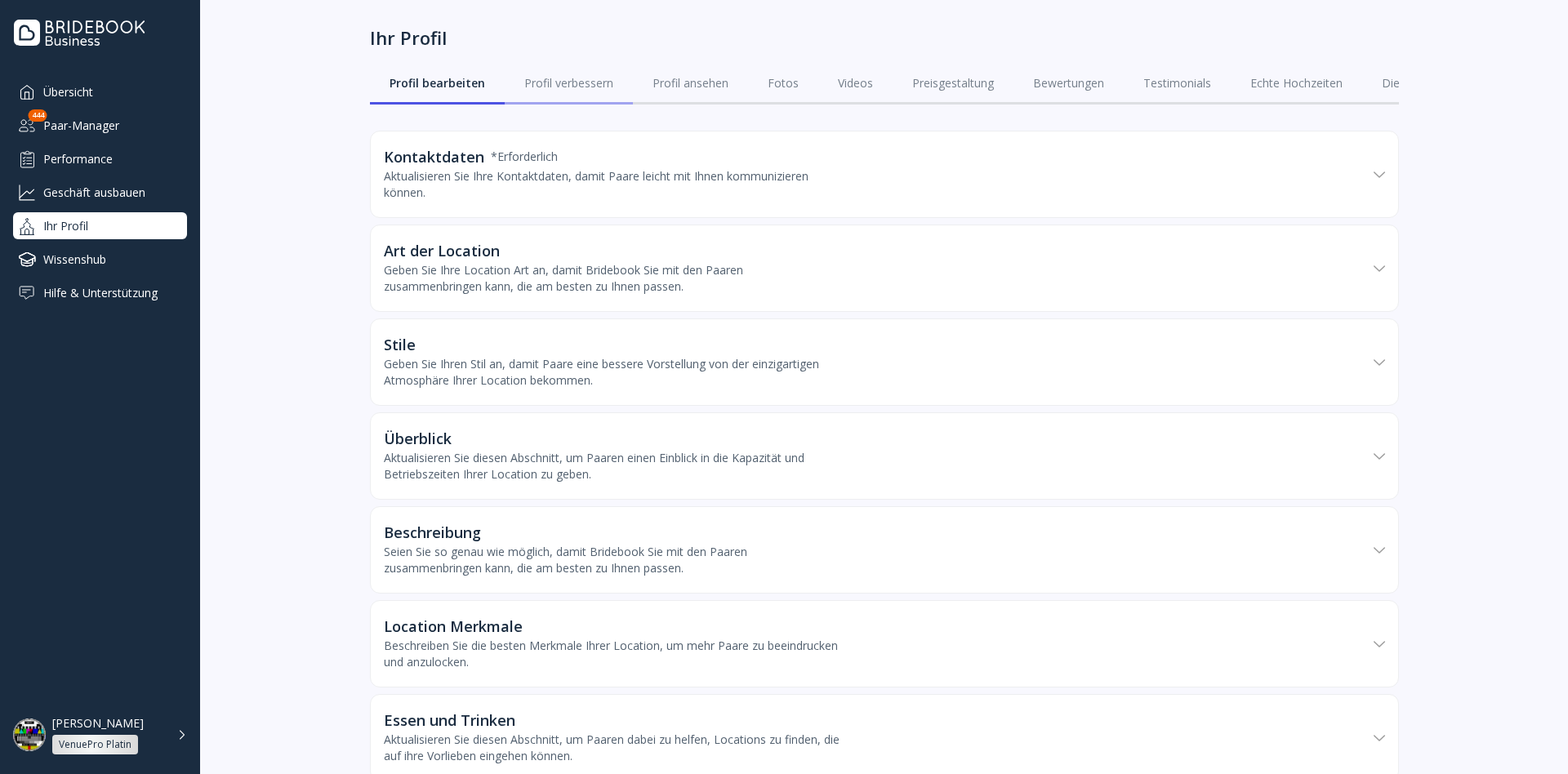
click at [560, 95] on link "Profil verbessern" at bounding box center [569, 84] width 128 height 43
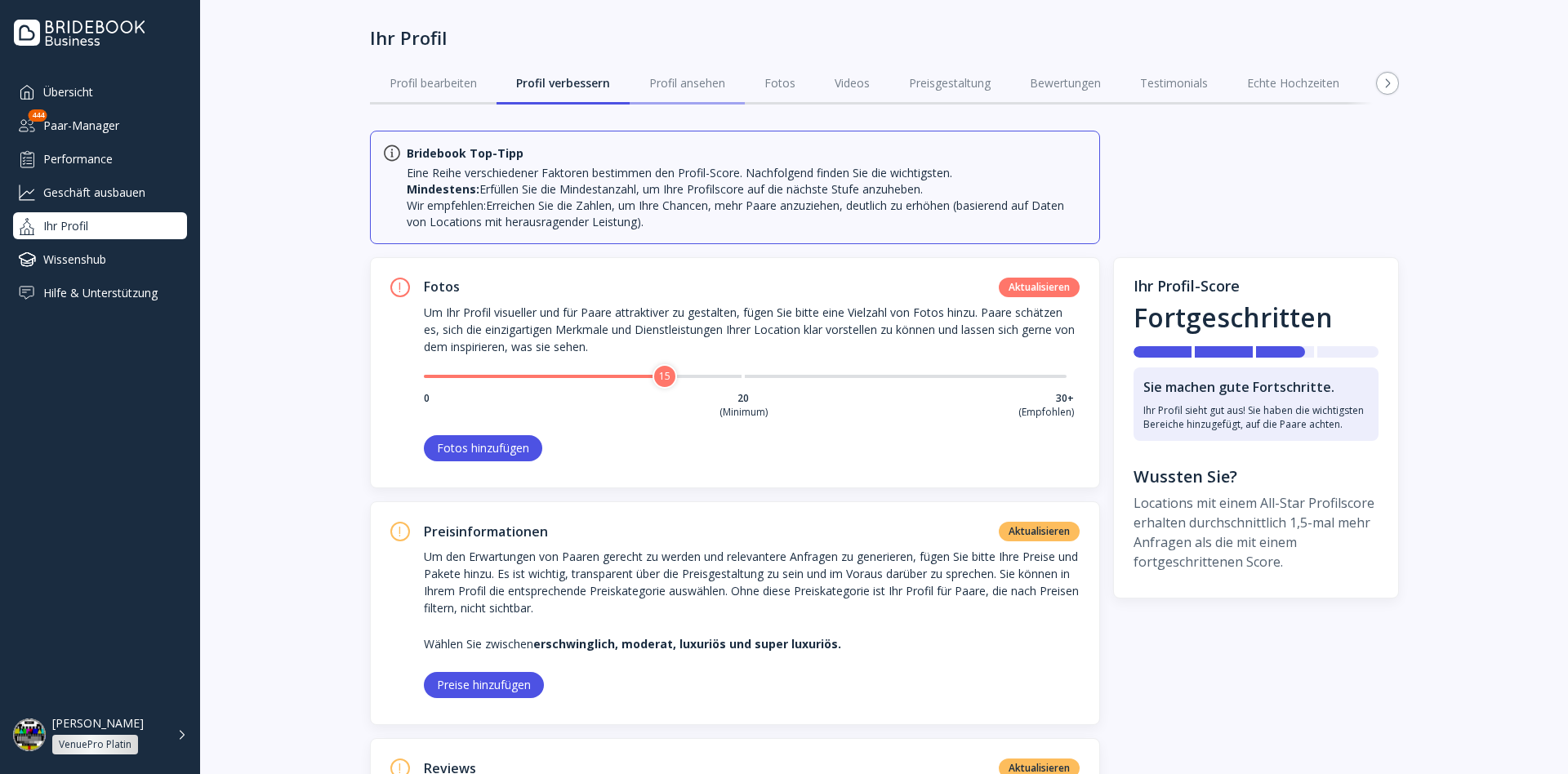
click at [691, 95] on link "Profil ansehen" at bounding box center [687, 84] width 115 height 43
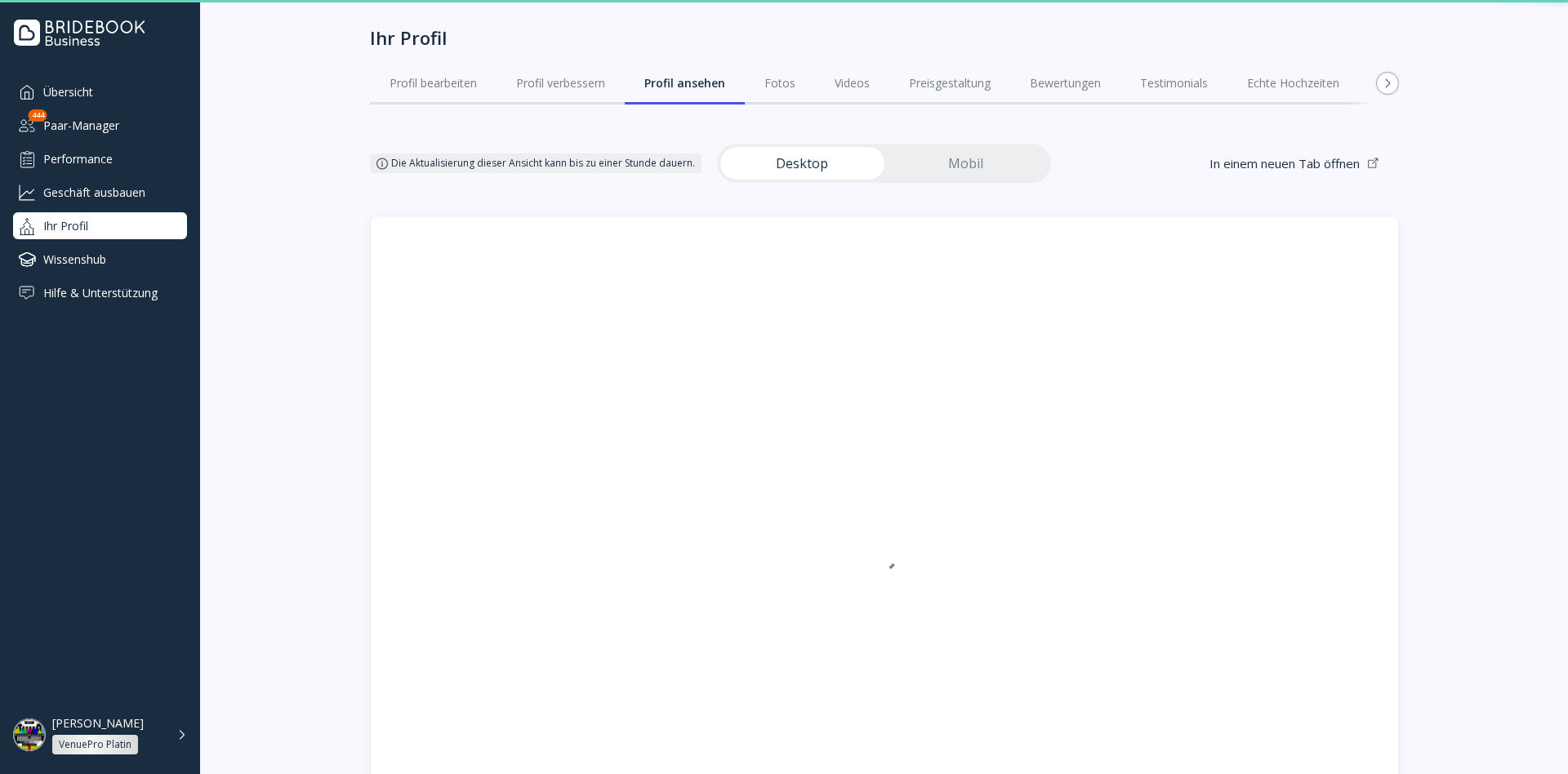
click at [806, 81] on link "Fotos" at bounding box center [780, 84] width 70 height 43
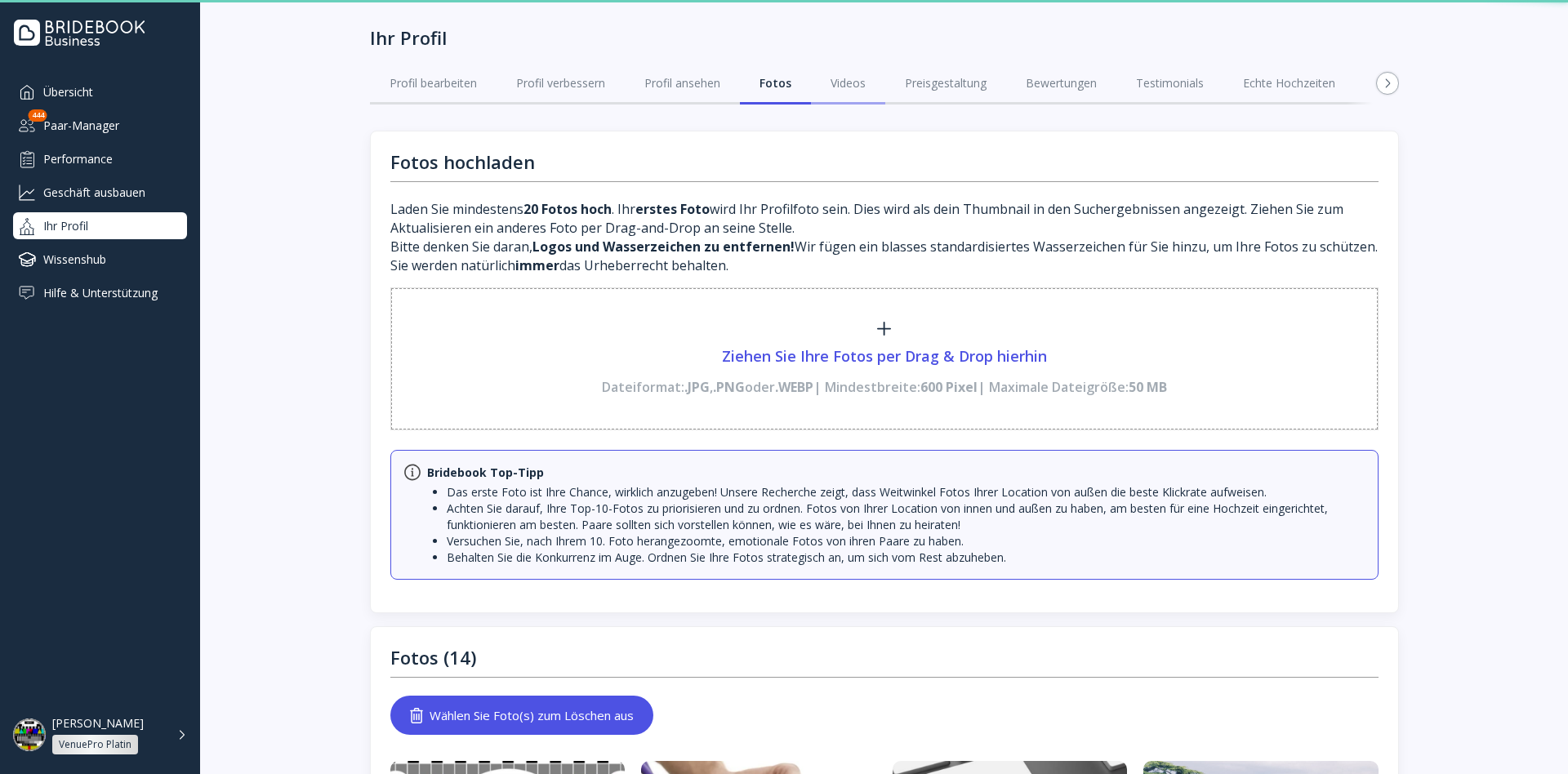
click at [865, 81] on div "Videos" at bounding box center [848, 83] width 35 height 16
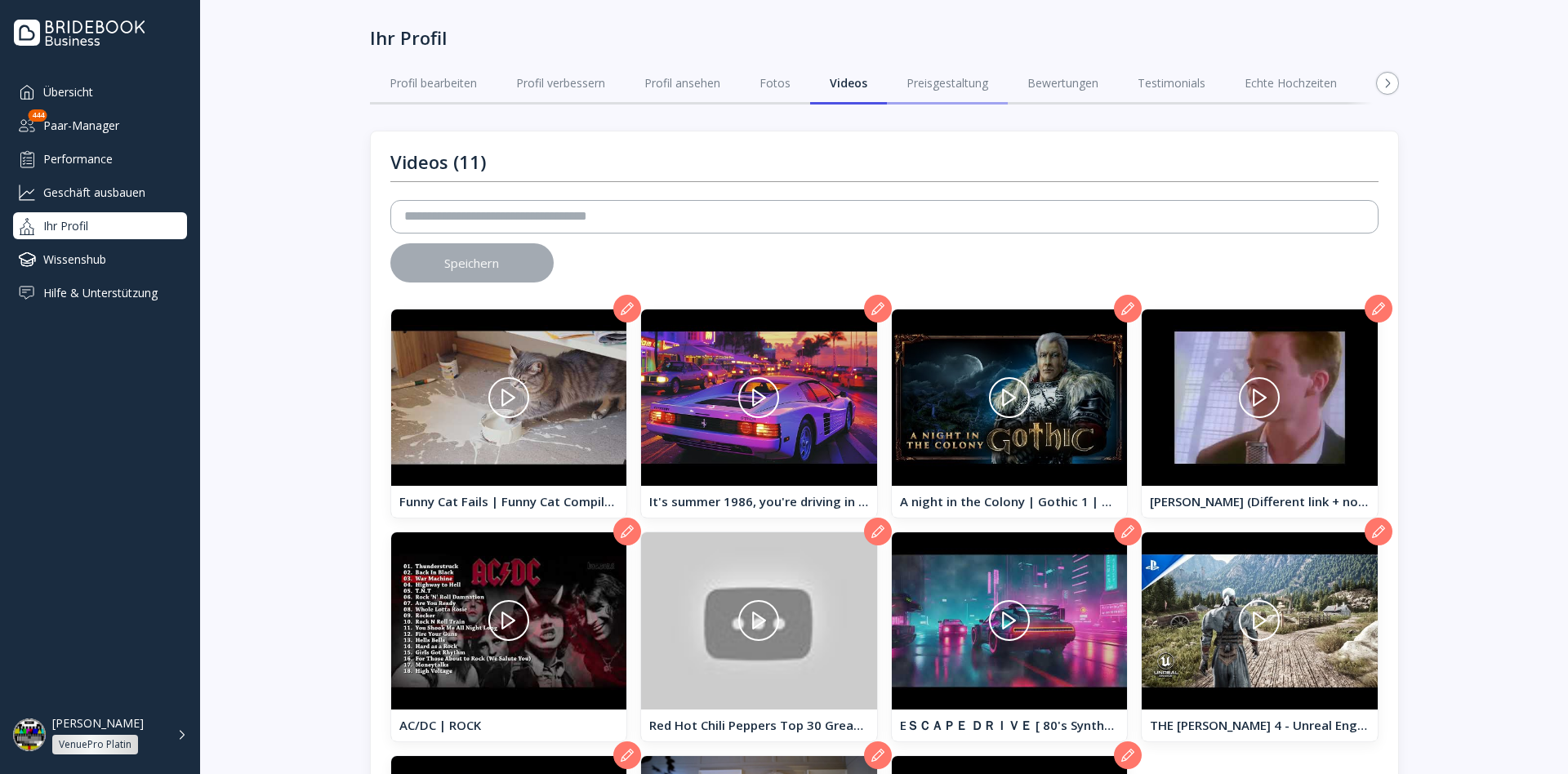
click at [966, 77] on div "Preisgestaltung" at bounding box center [947, 83] width 82 height 16
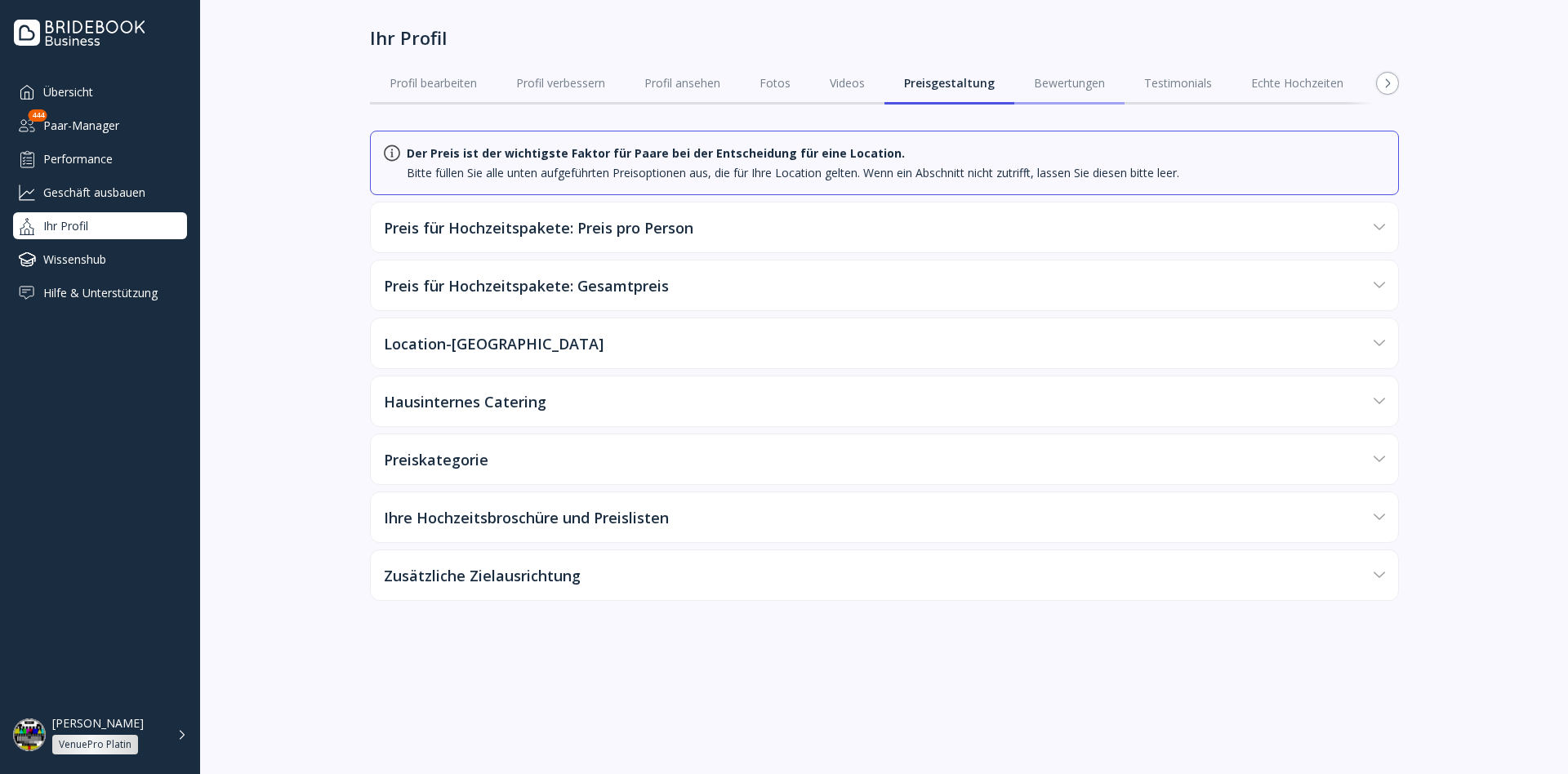
click at [1055, 85] on div "Bewertungen" at bounding box center [1069, 83] width 71 height 16
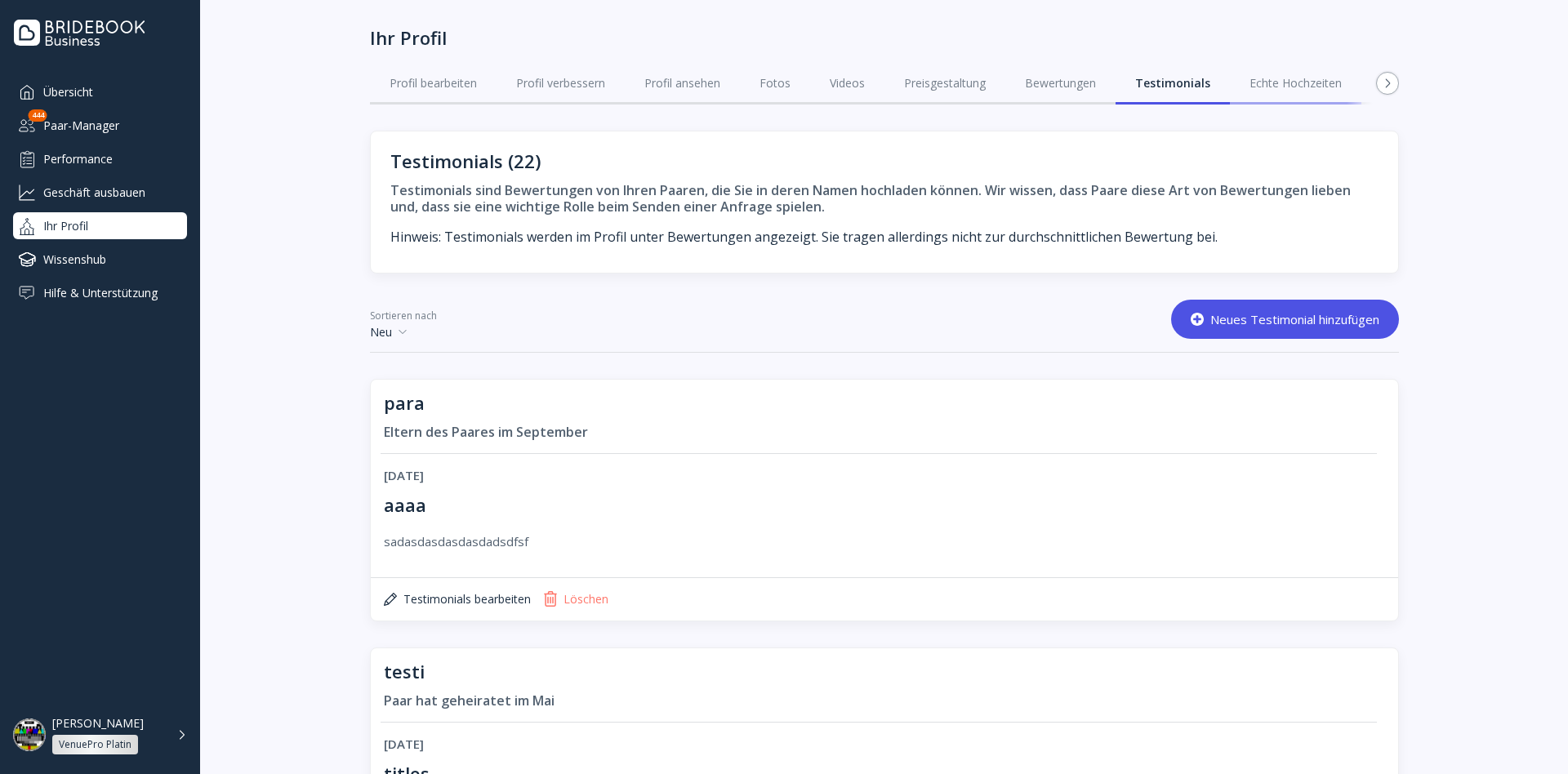
click at [1292, 89] on div "Echte Hochzeiten" at bounding box center [1296, 83] width 92 height 16
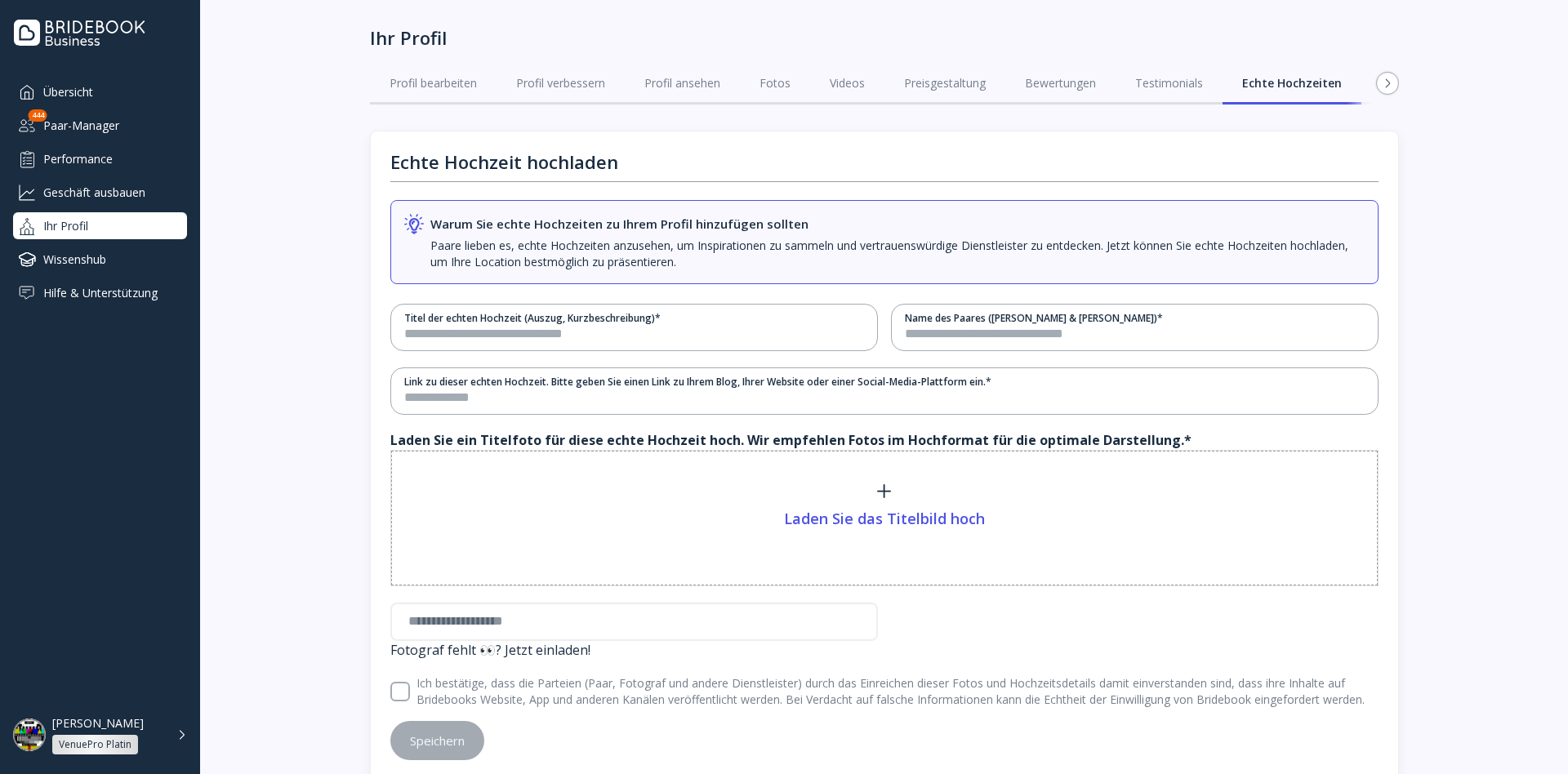
click at [1379, 81] on button at bounding box center [1387, 83] width 23 height 23
click at [1379, 81] on div "Dienstleisternetzwerk" at bounding box center [1323, 83] width 114 height 16
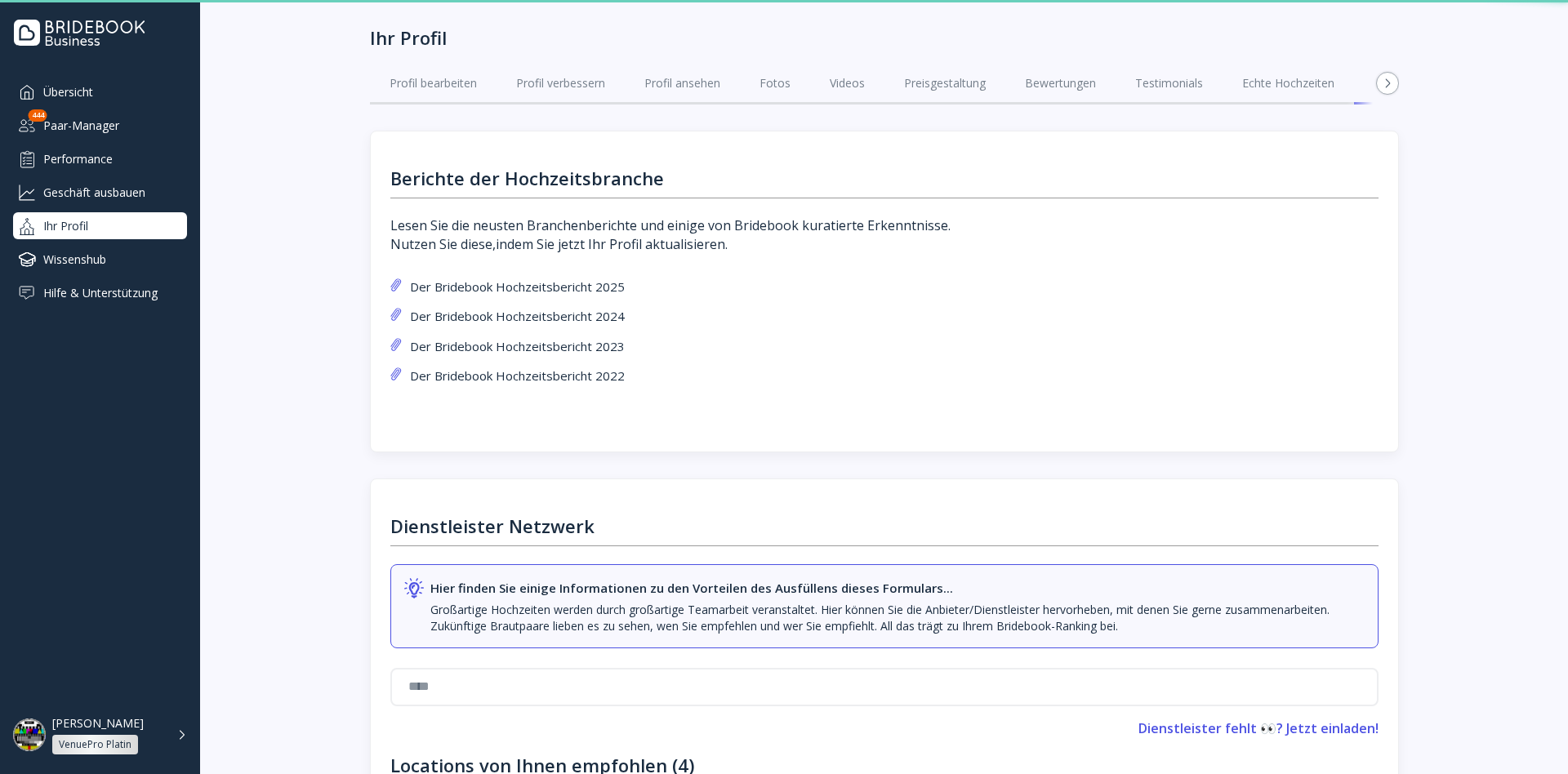
scroll to position [0, 115]
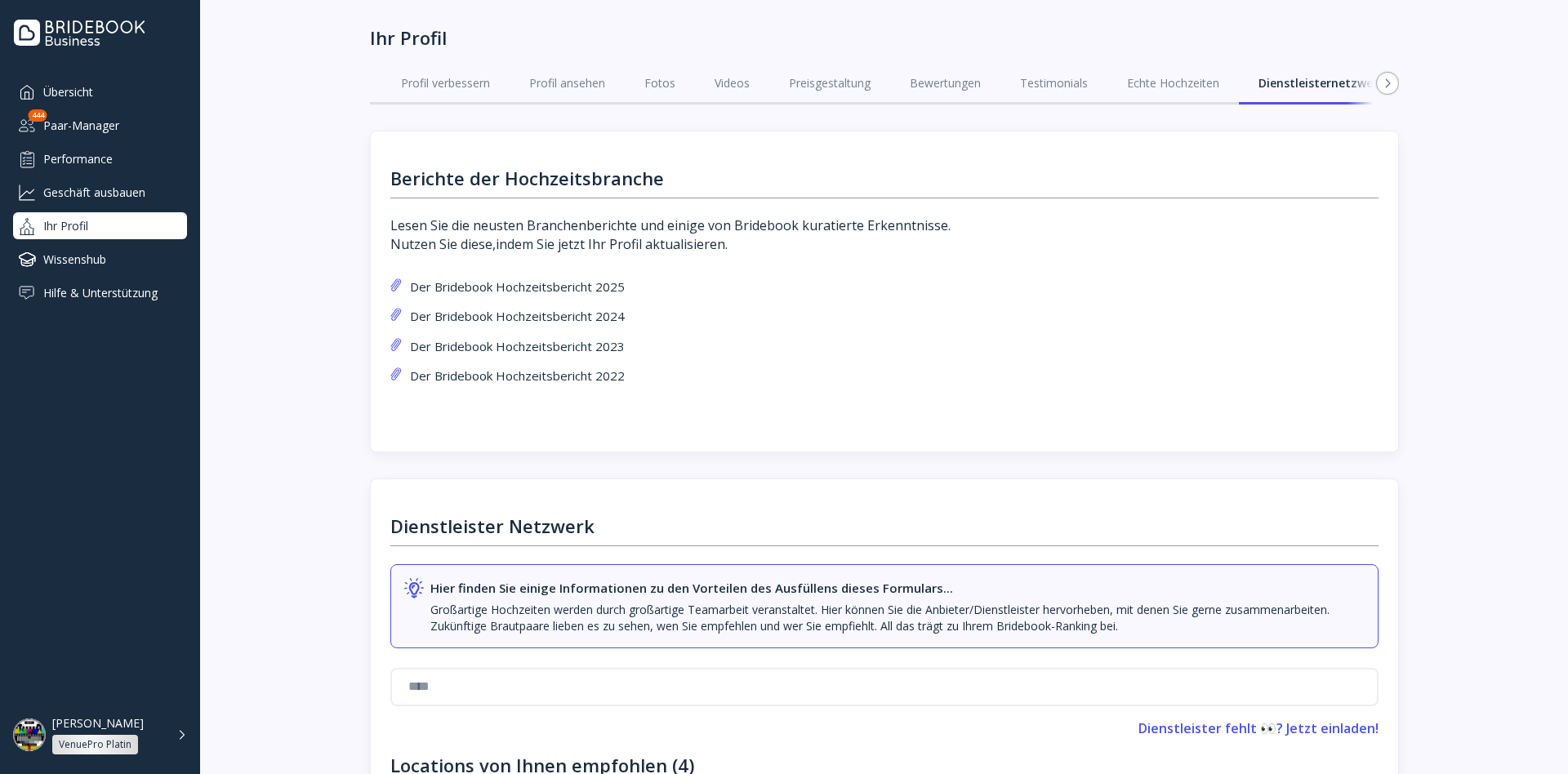
click at [85, 271] on div "Wissenshub" at bounding box center [100, 259] width 174 height 27
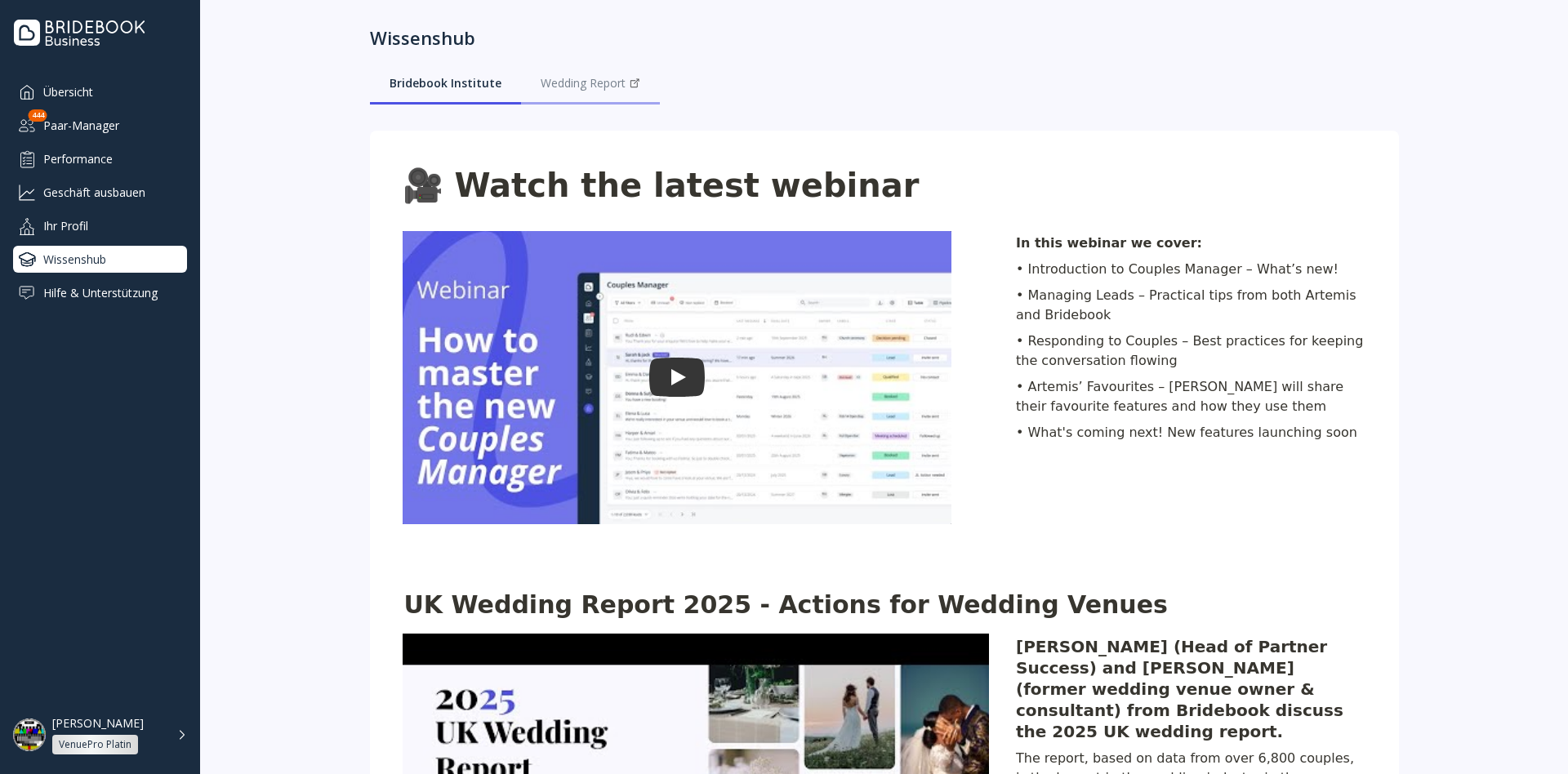
click at [582, 90] on div "Wedding Report" at bounding box center [590, 83] width 100 height 16
click at [92, 279] on div "Übersicht Paar-Manager 444 Performance Geschäft ausbauen Ihr Profil Wissenshub …" at bounding box center [100, 192] width 174 height 228
click at [87, 292] on div "Hilfe & Unterstützung" at bounding box center [100, 293] width 174 height 27
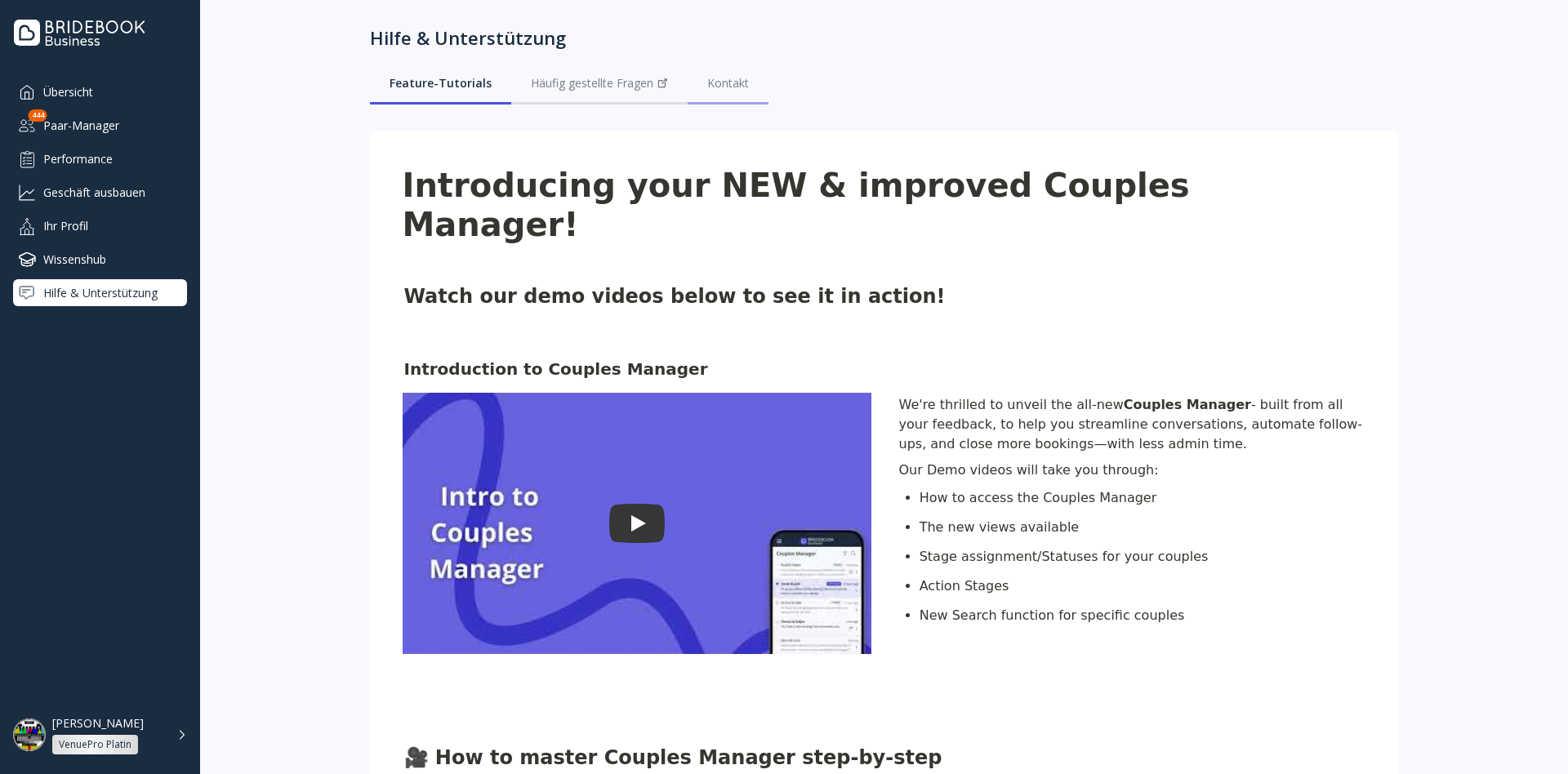
click at [719, 88] on div "Kontakt" at bounding box center [728, 83] width 42 height 16
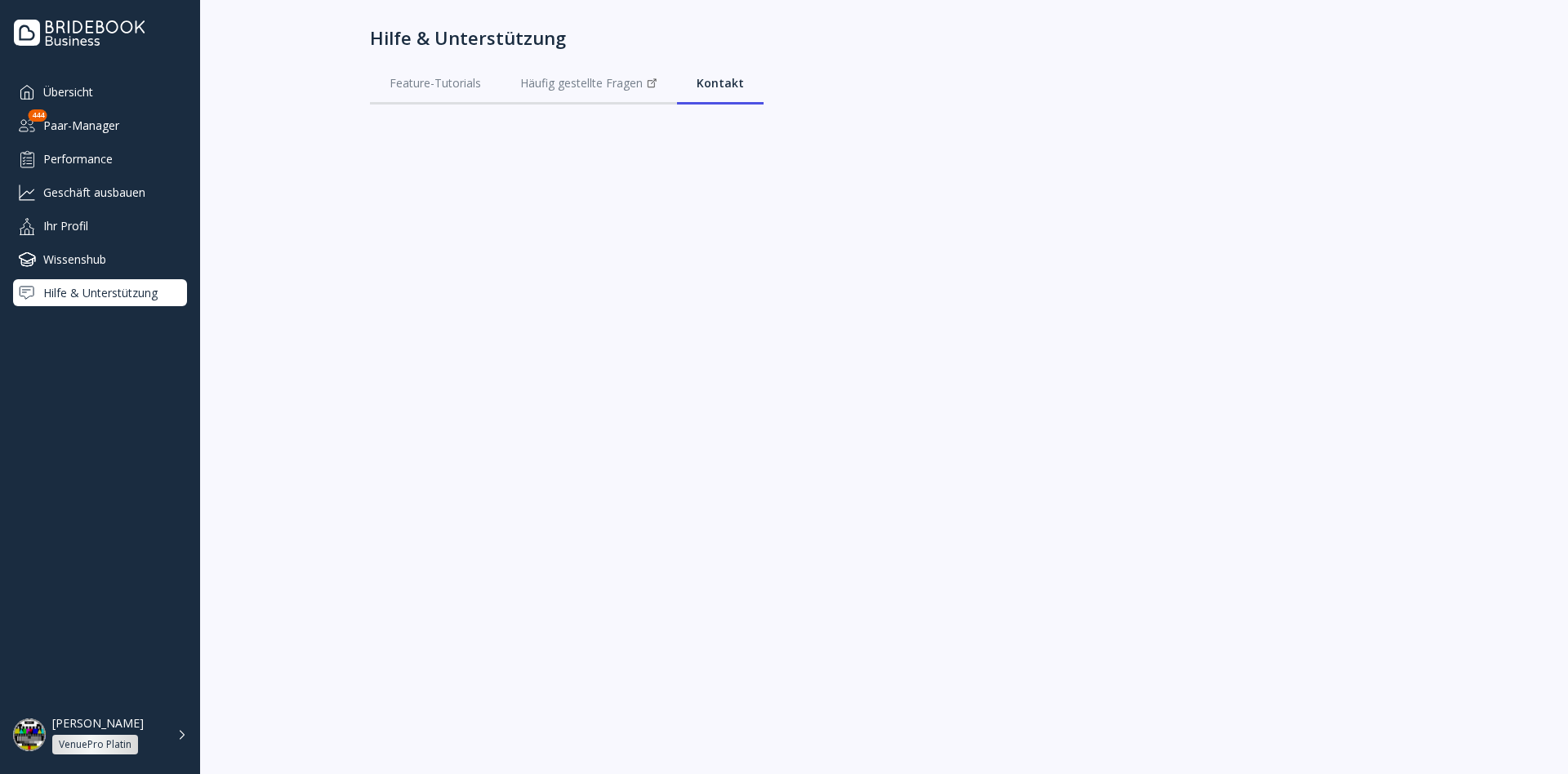
click at [122, 96] on div "Übersicht" at bounding box center [100, 92] width 174 height 27
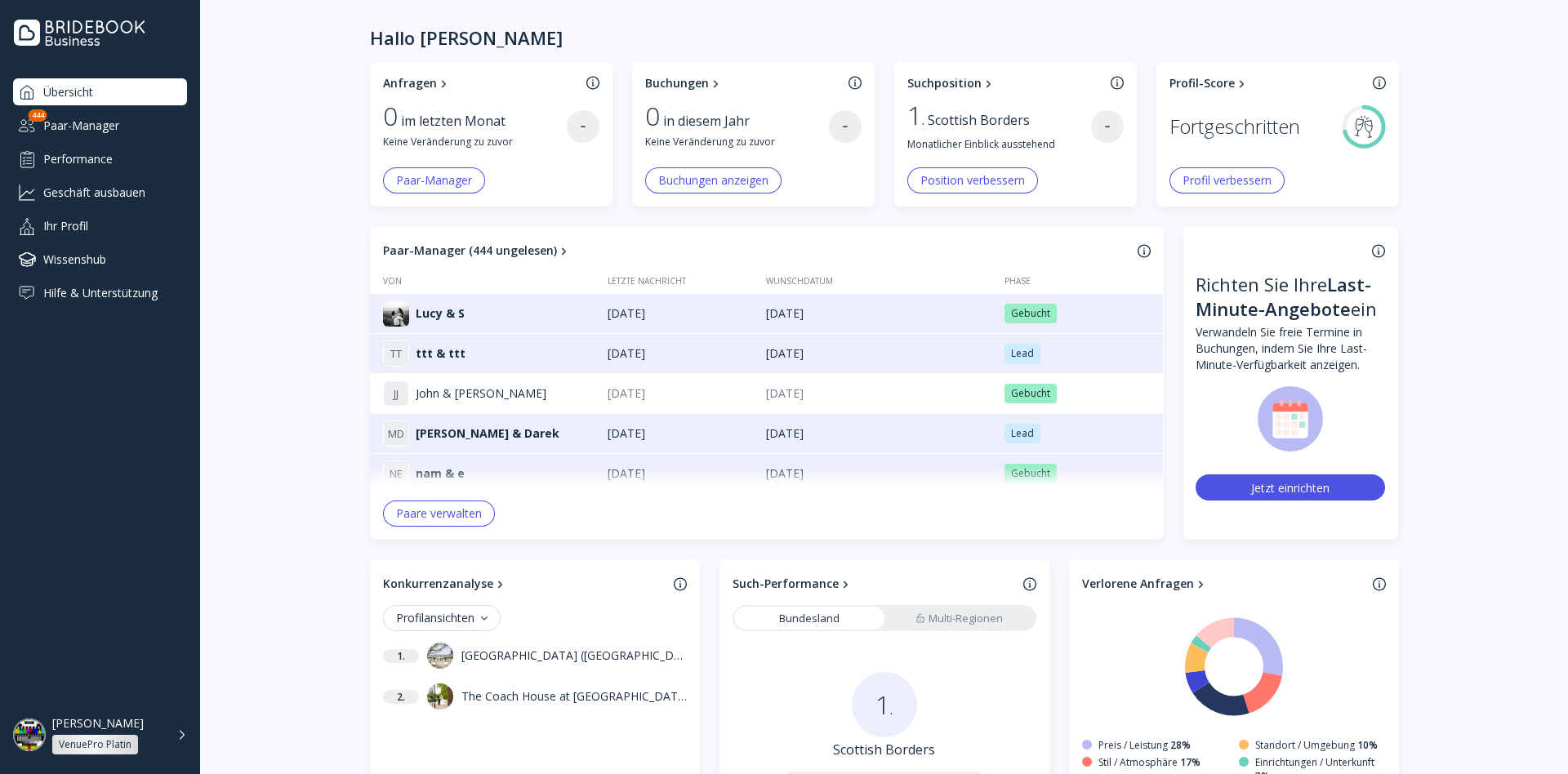
click at [94, 144] on div "Übersicht Paar-Manager 444 Performance Geschäft ausbauen Ihr Profil Wissenshub …" at bounding box center [100, 192] width 174 height 228
click at [104, 125] on div "Paar-Manager" at bounding box center [100, 125] width 174 height 27
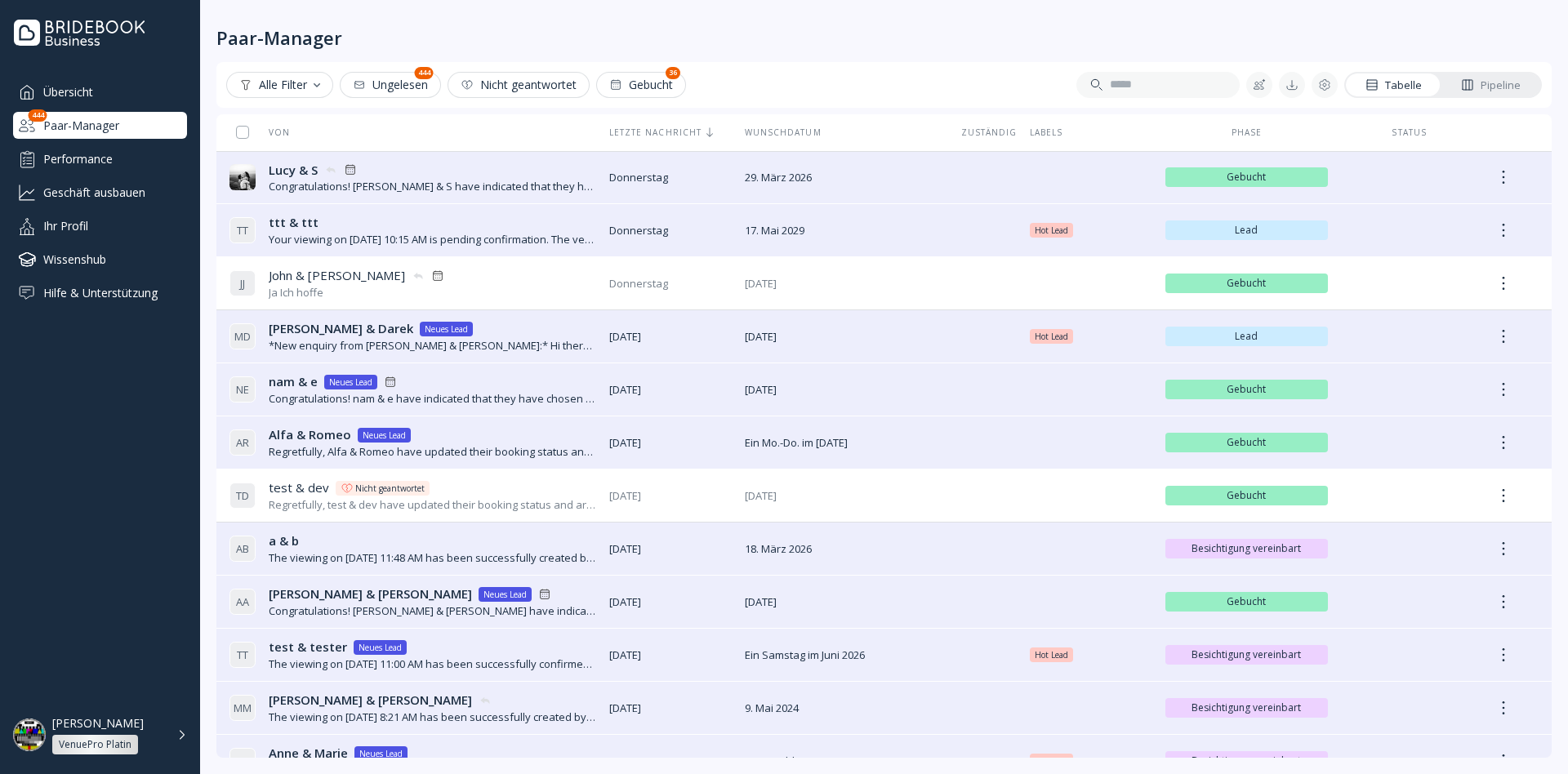
click at [138, 165] on div "Performance" at bounding box center [100, 159] width 174 height 27
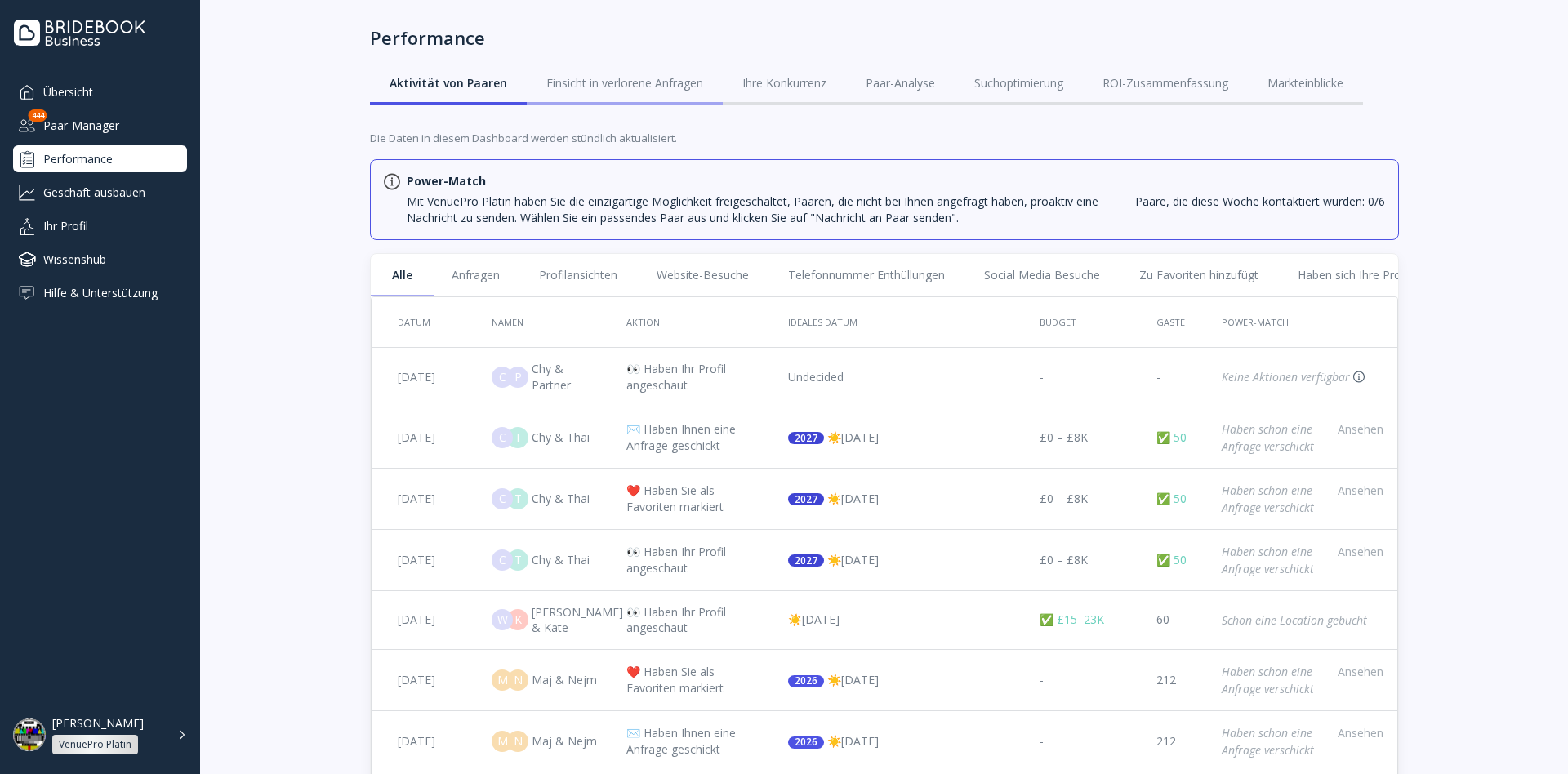
click at [637, 91] on link "Einsicht in verlorene Anfragen" at bounding box center [625, 84] width 196 height 43
